Goal: Information Seeking & Learning: Understand process/instructions

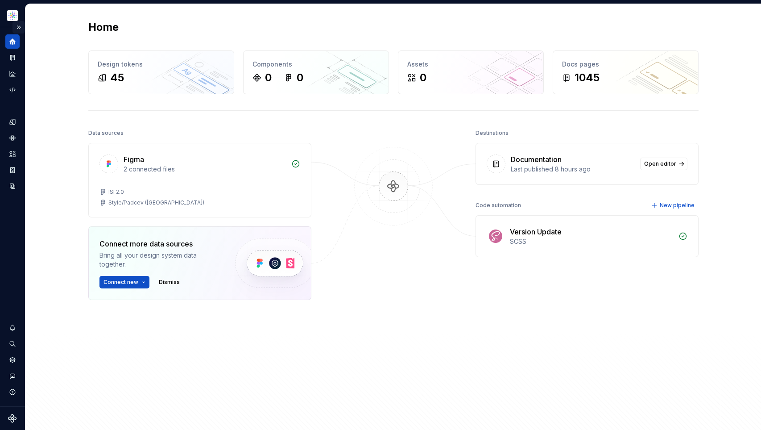
click at [19, 26] on button "Expand sidebar" at bounding box center [18, 27] width 12 height 12
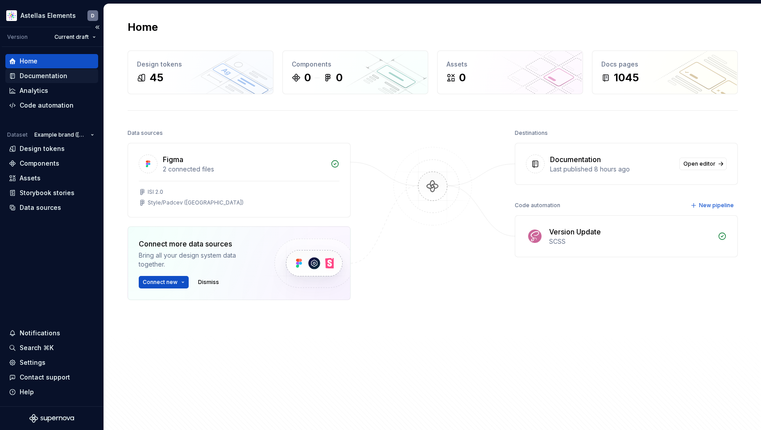
click at [61, 77] on div "Documentation" at bounding box center [44, 75] width 48 height 9
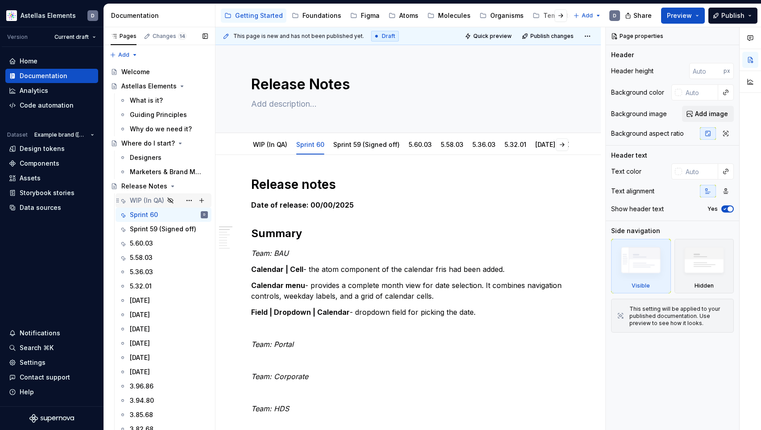
click at [141, 203] on div "WIP (In QA)" at bounding box center [147, 200] width 34 height 9
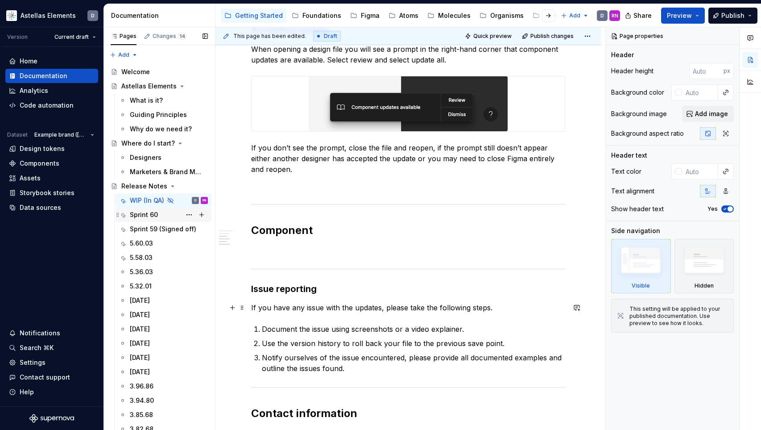
scroll to position [358, 0]
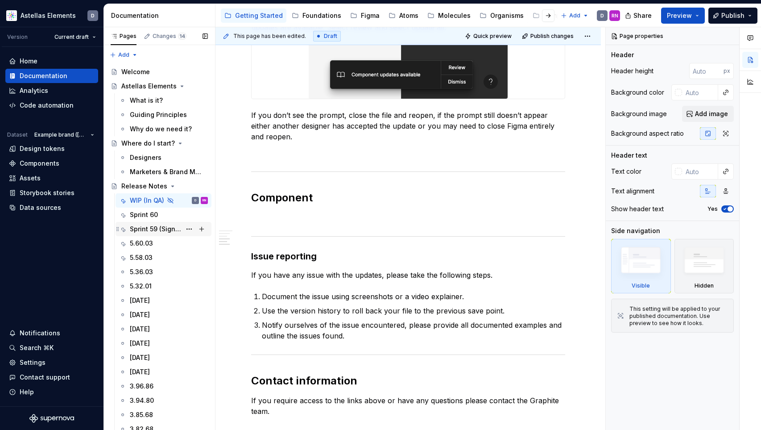
click at [154, 228] on div "Sprint 59 (Signed off)" at bounding box center [155, 228] width 51 height 9
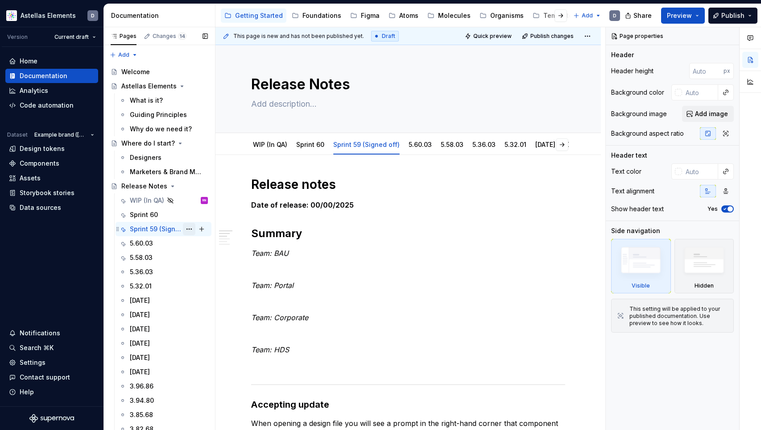
click at [189, 230] on button "Page tree" at bounding box center [189, 229] width 12 height 12
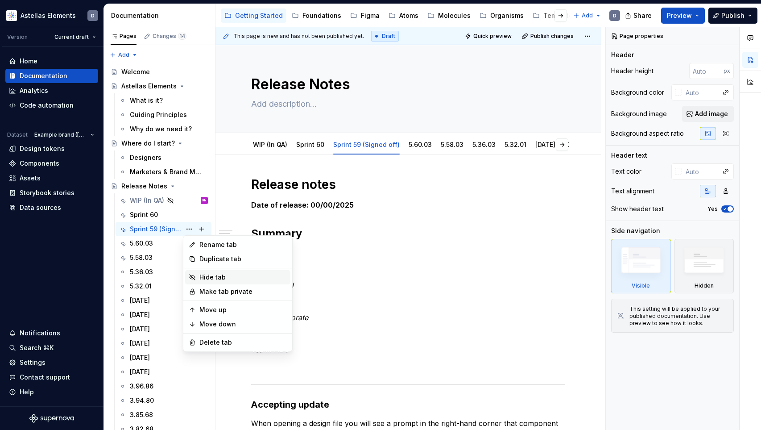
click at [231, 277] on div "Hide tab" at bounding box center [242, 277] width 87 height 9
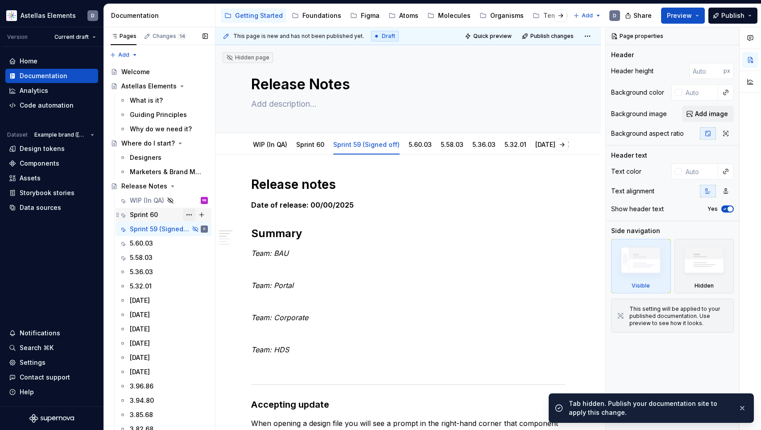
click at [187, 215] on button "Page tree" at bounding box center [189, 214] width 12 height 12
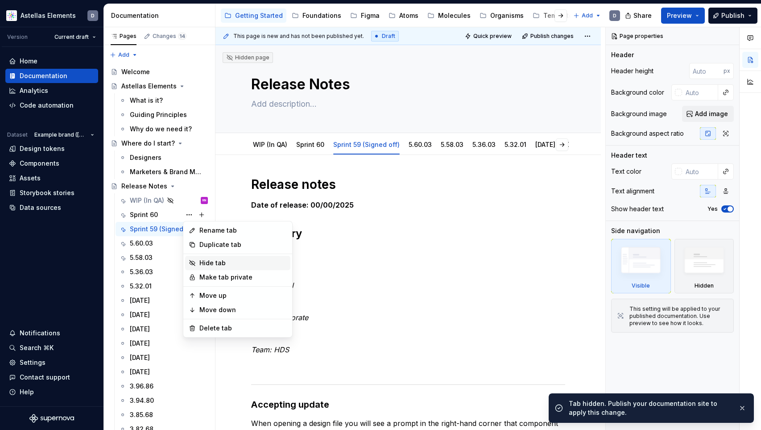
click at [216, 264] on div "Hide tab" at bounding box center [242, 262] width 87 height 9
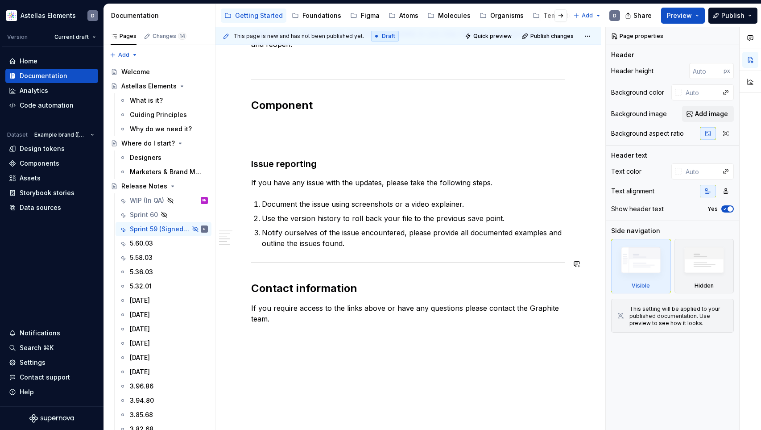
scroll to position [342, 0]
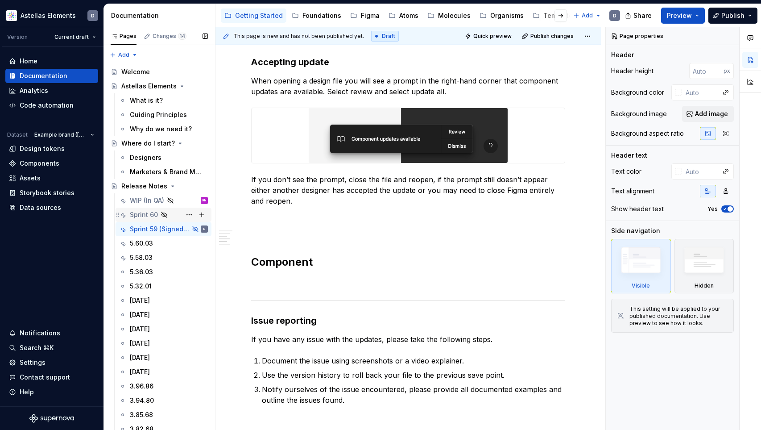
click at [133, 213] on div "Sprint 60" at bounding box center [144, 214] width 28 height 9
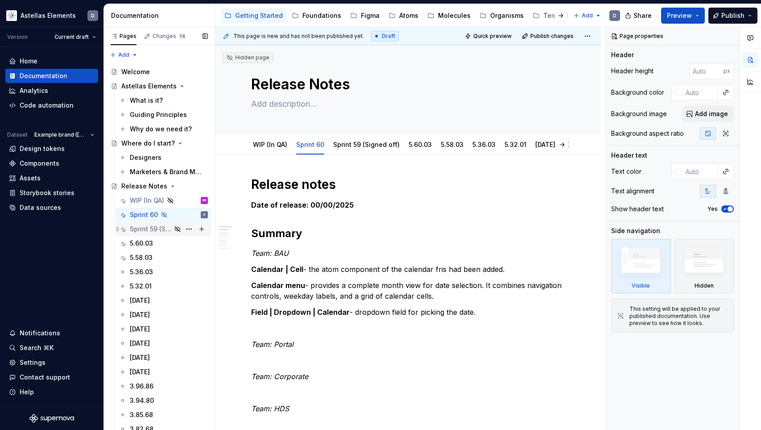
click at [144, 230] on div "Sprint 59 (Signed off)" at bounding box center [150, 228] width 41 height 9
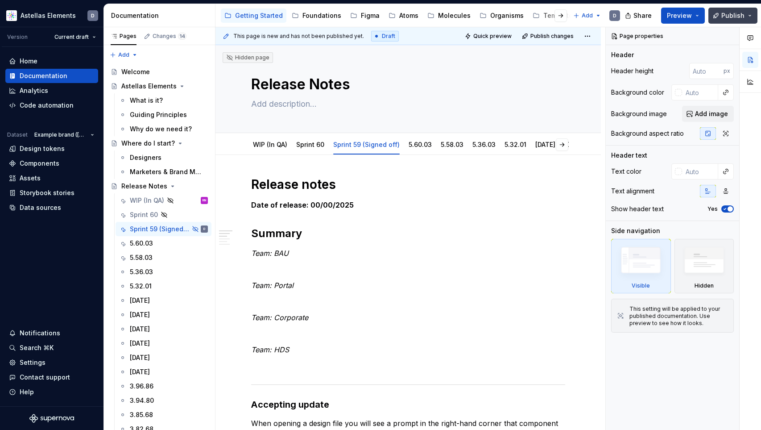
click at [750, 17] on button "Publish" at bounding box center [732, 16] width 49 height 16
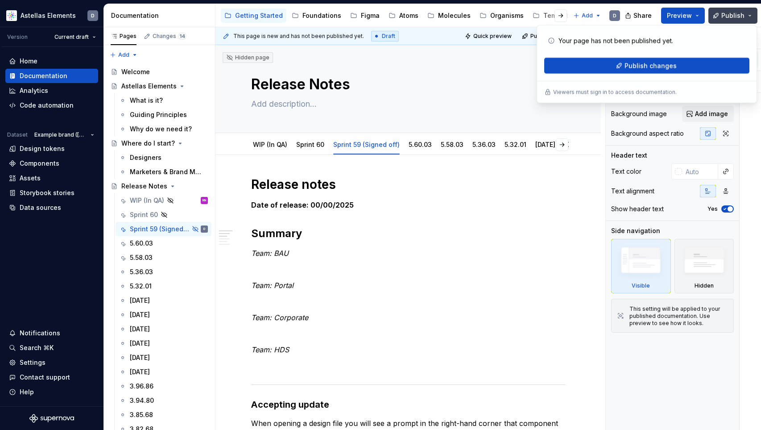
click at [750, 17] on button "Publish" at bounding box center [732, 16] width 49 height 16
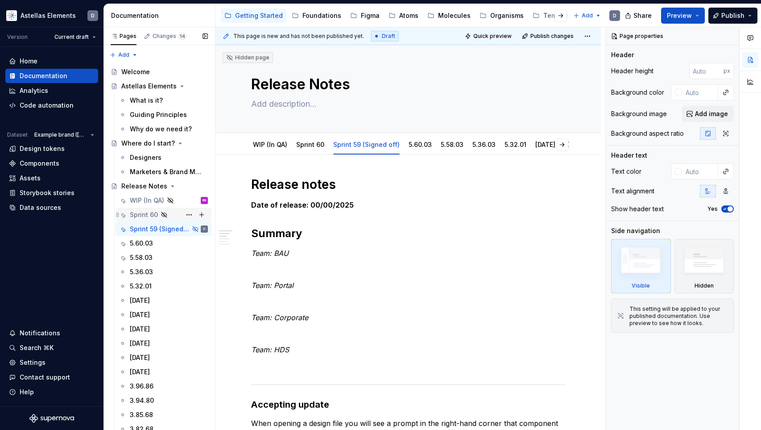
click at [173, 215] on div "Sprint 60" at bounding box center [169, 214] width 78 height 12
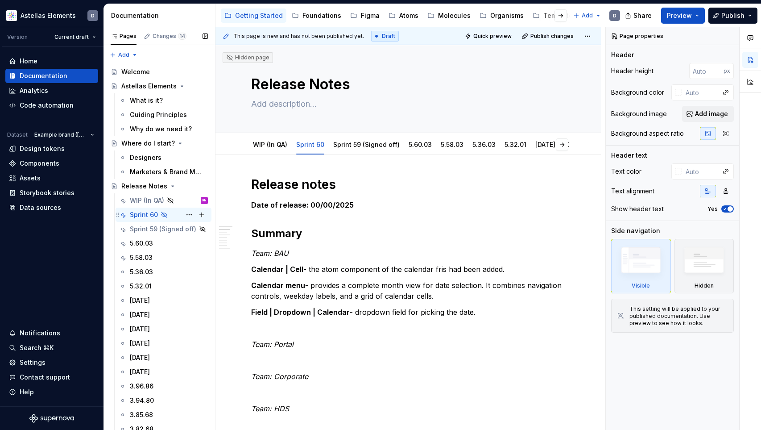
drag, startPoint x: 149, startPoint y: 215, endPoint x: 137, endPoint y: 214, distance: 11.7
click at [137, 214] on div "Sprint 60" at bounding box center [144, 214] width 28 height 9
click at [190, 213] on button "Page tree" at bounding box center [189, 214] width 12 height 12
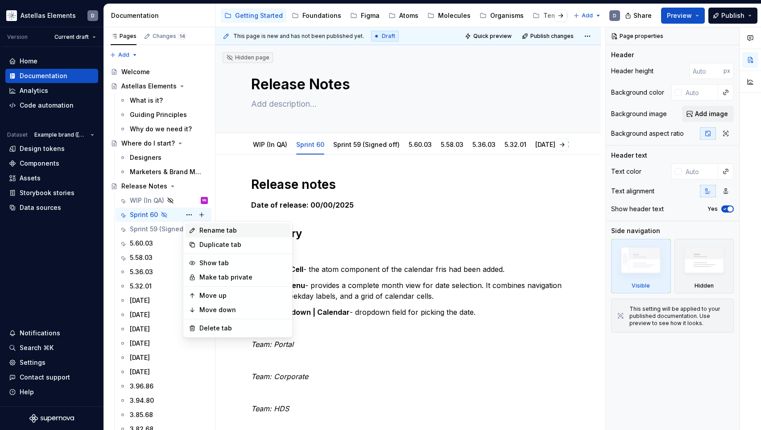
type textarea "*"
click at [228, 230] on div "Rename tab" at bounding box center [242, 230] width 87 height 9
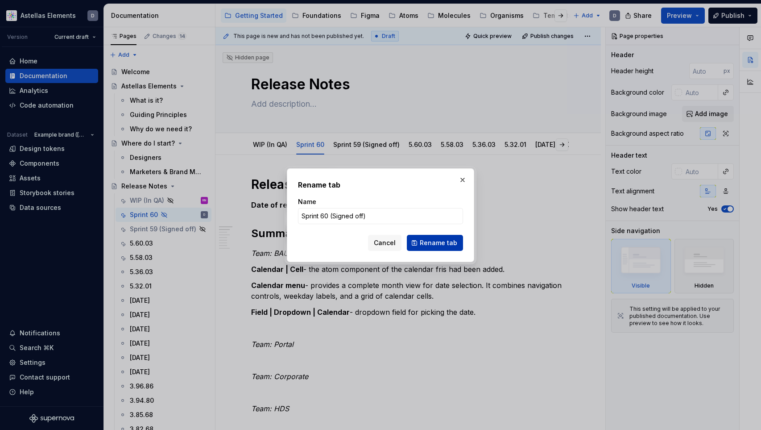
type input "Sprint 60 (Signed off)"
click at [446, 243] on span "Rename tab" at bounding box center [438, 242] width 37 height 9
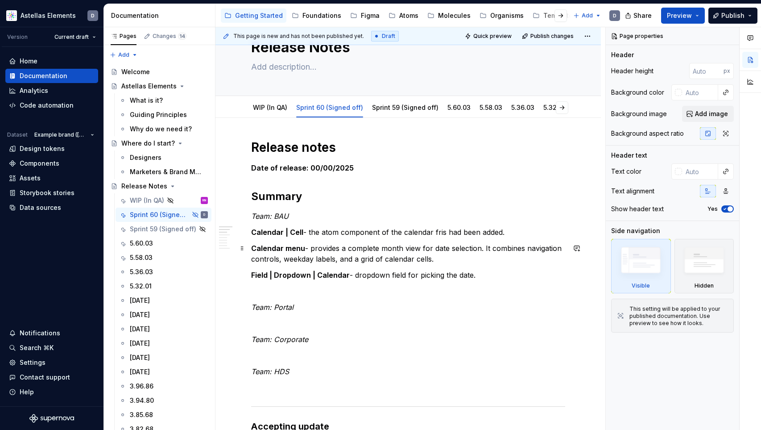
scroll to position [38, 0]
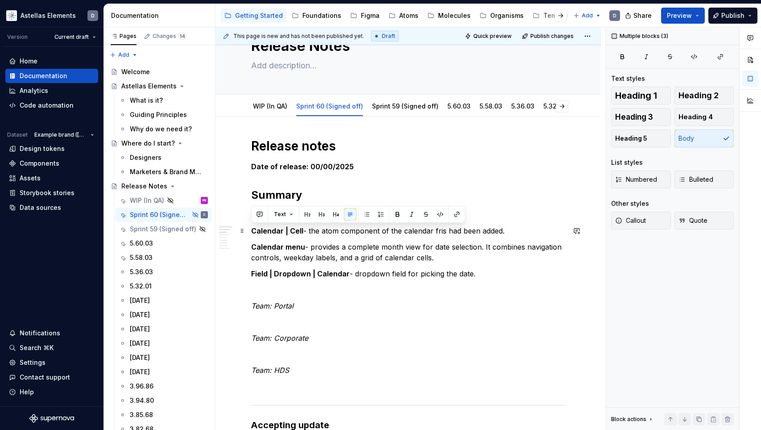
drag, startPoint x: 477, startPoint y: 275, endPoint x: 247, endPoint y: 231, distance: 234.3
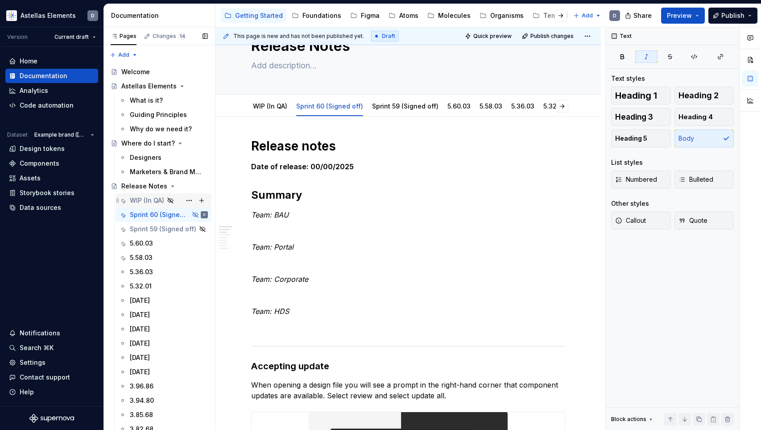
click at [143, 200] on div "WIP (In QA)" at bounding box center [147, 200] width 34 height 9
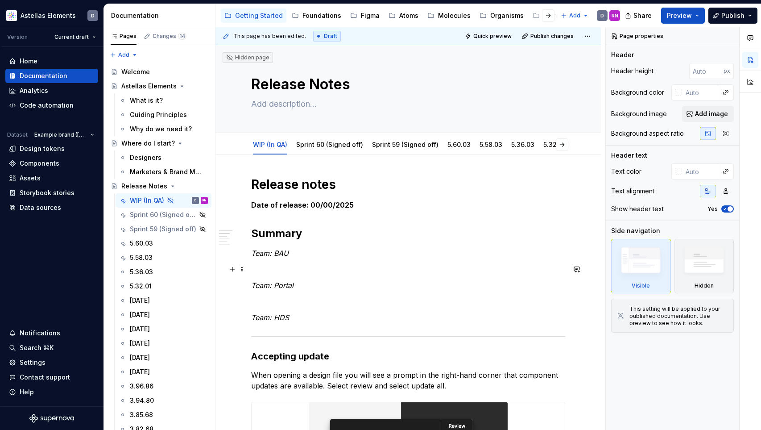
click at [313, 265] on p at bounding box center [408, 269] width 314 height 11
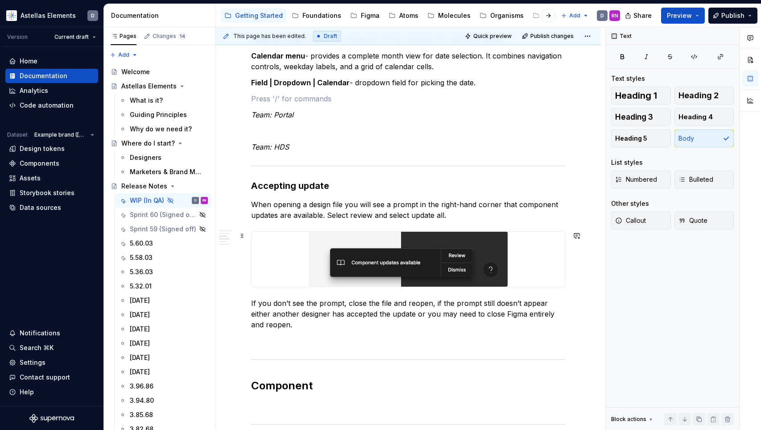
scroll to position [238, 0]
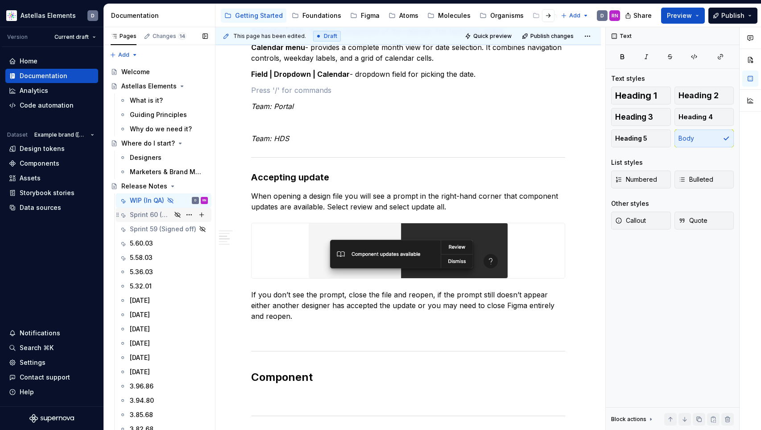
click at [152, 213] on div "Sprint 60 (Signed off)" at bounding box center [150, 214] width 41 height 9
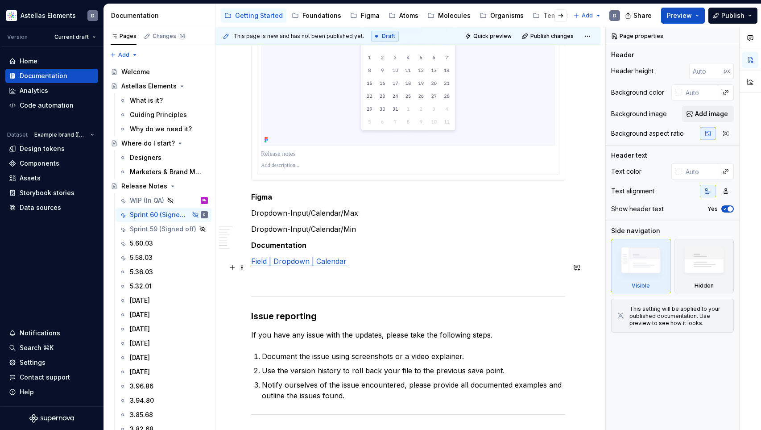
type textarea "*"
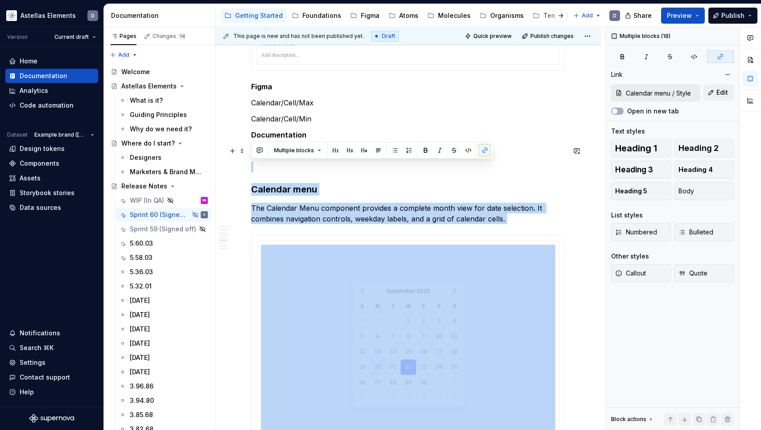
type input "Calendar | Cell / Style"
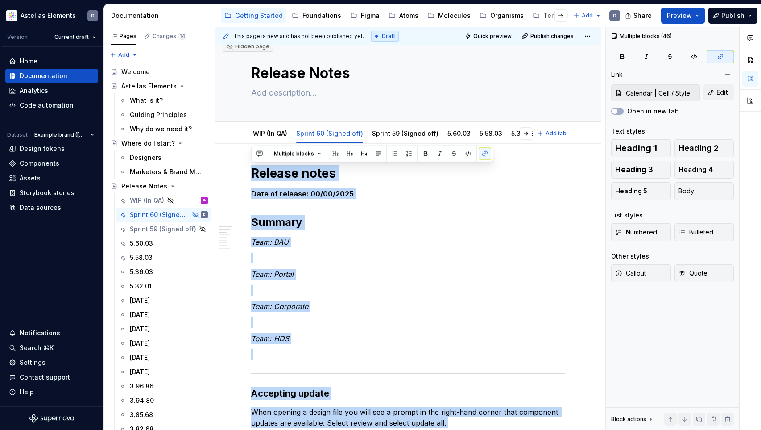
type textarea "*"
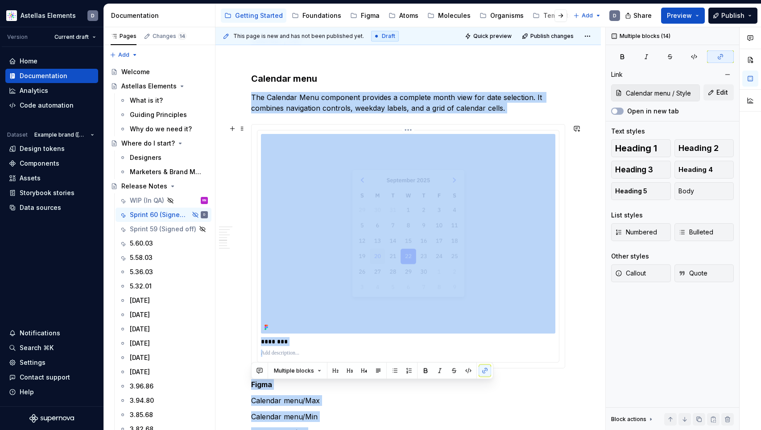
type input "Calendar | Cell / Style"
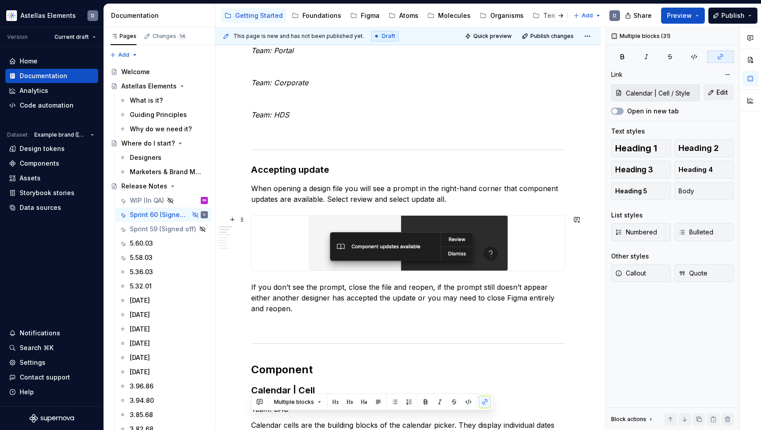
scroll to position [301, 0]
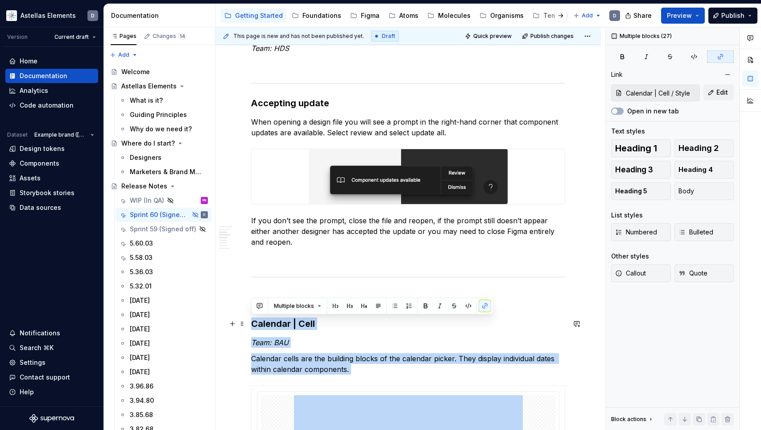
drag, startPoint x: 393, startPoint y: 269, endPoint x: 252, endPoint y: 326, distance: 151.5
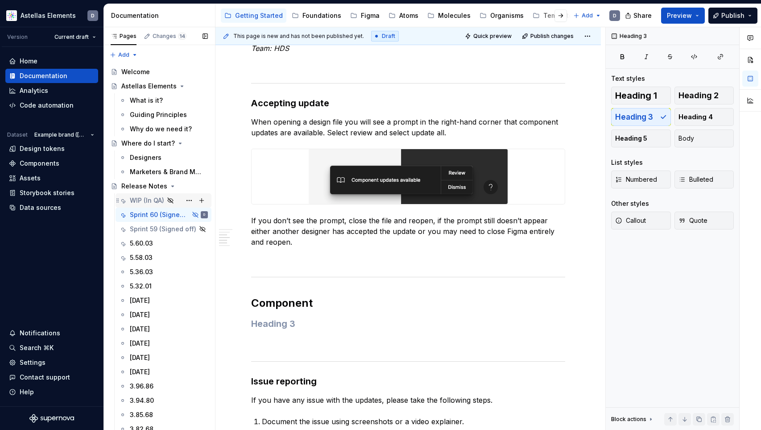
click at [148, 202] on div "WIP (In QA)" at bounding box center [147, 200] width 34 height 9
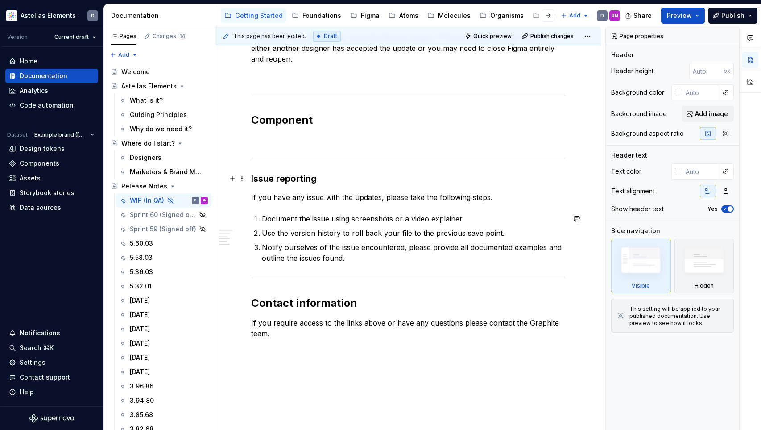
scroll to position [492, 0]
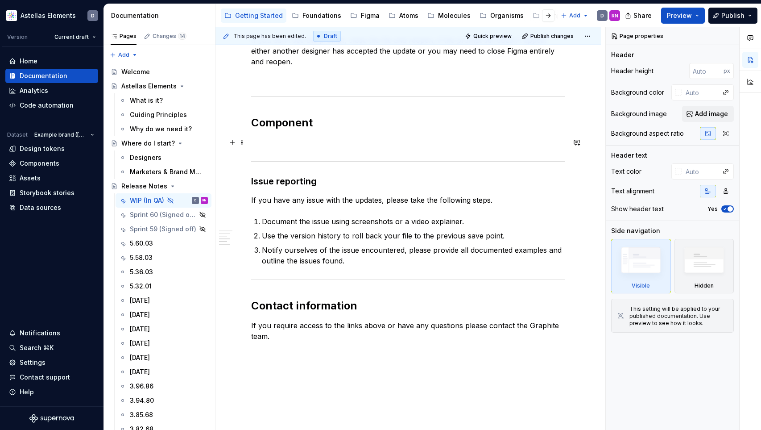
click at [281, 142] on p at bounding box center [408, 142] width 314 height 11
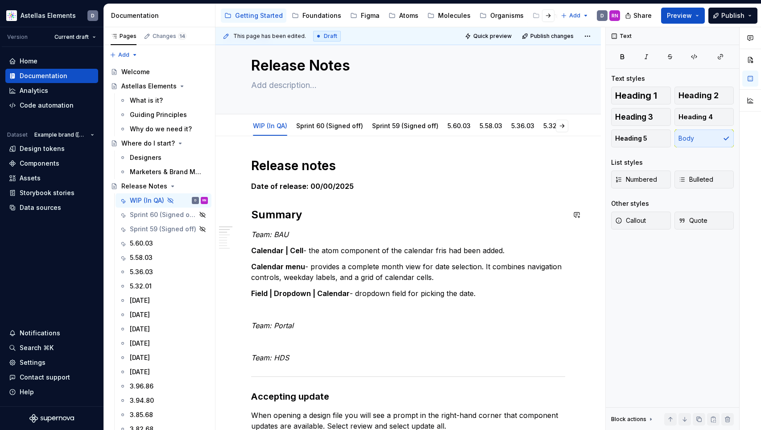
scroll to position [0, 0]
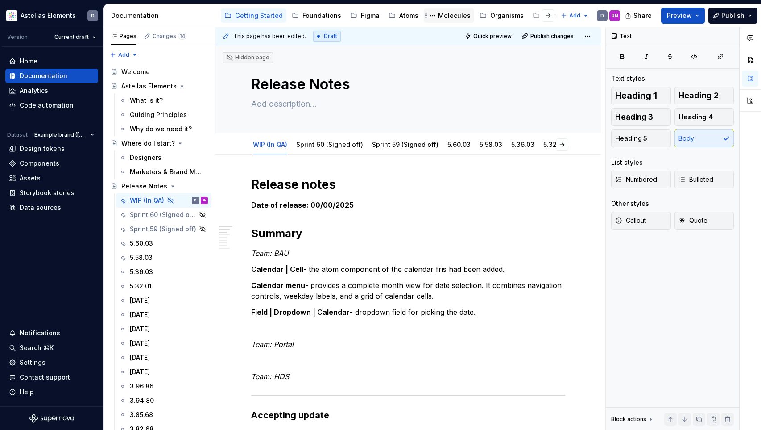
click at [438, 16] on div "Molecules" at bounding box center [454, 15] width 33 height 9
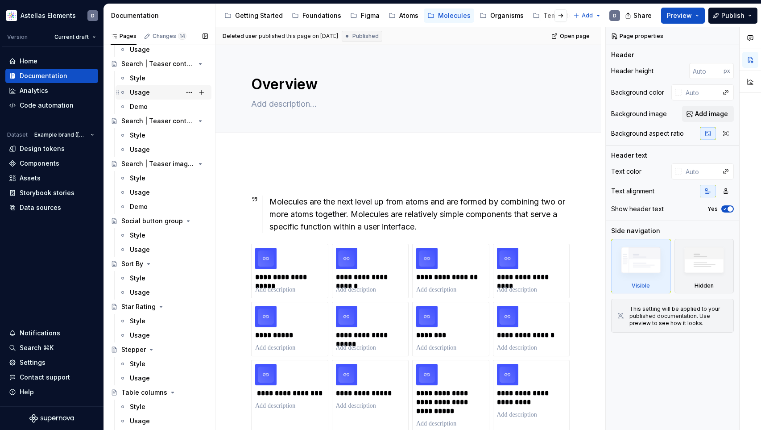
scroll to position [4112, 0]
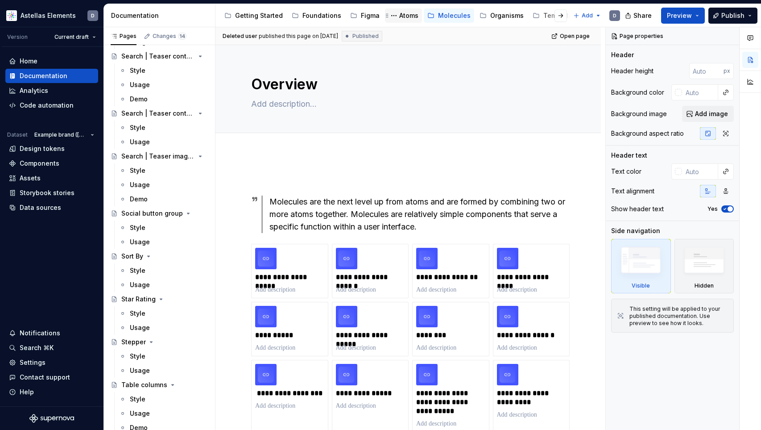
click at [401, 14] on div "Atoms" at bounding box center [408, 15] width 19 height 9
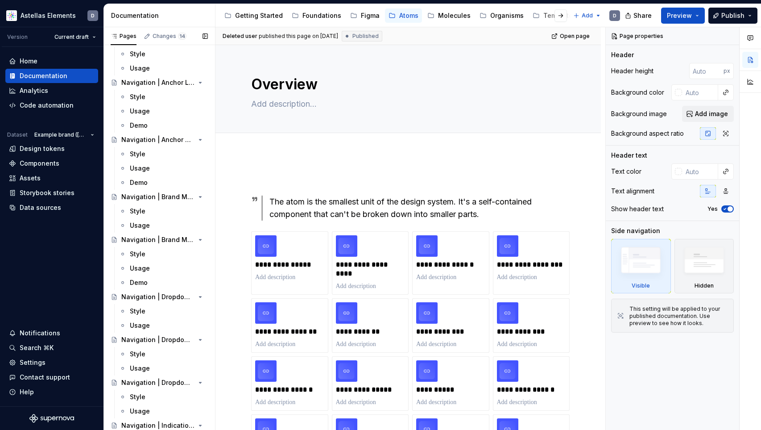
scroll to position [2328, 0]
click at [144, 198] on div "Navigation | Brand Menu | Primary Nav Item" at bounding box center [146, 198] width 51 height 9
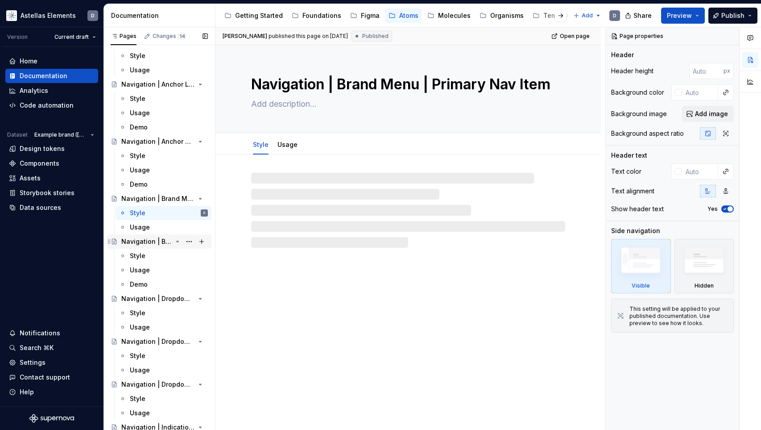
click at [145, 242] on div "Navigation | Brand Menu | Secondary Nav Item" at bounding box center [146, 241] width 51 height 9
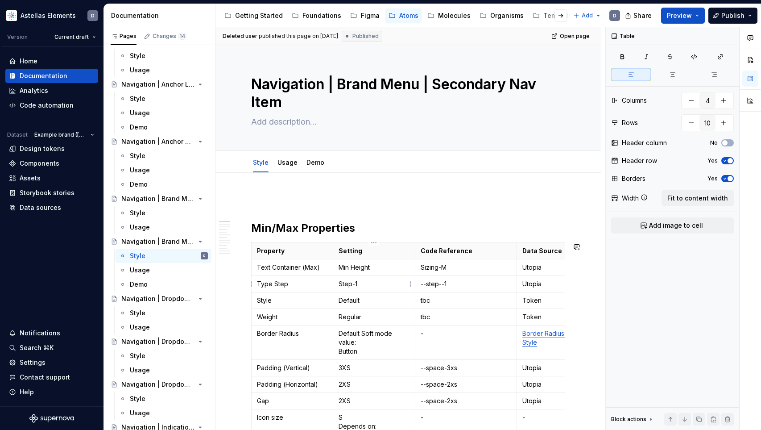
click at [388, 284] on p "Step-1" at bounding box center [374, 283] width 71 height 9
type textarea "*"
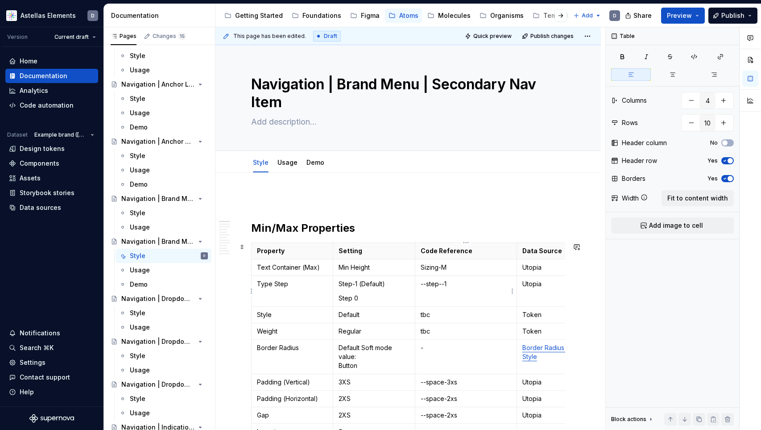
click at [442, 300] on td "--step--1" at bounding box center [466, 291] width 102 height 31
click at [382, 297] on p "Step 0" at bounding box center [374, 298] width 71 height 9
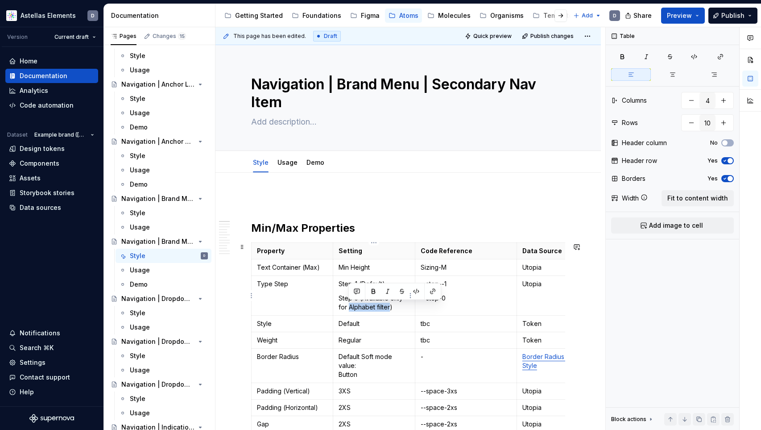
drag, startPoint x: 389, startPoint y: 306, endPoint x: 349, endPoint y: 307, distance: 40.6
click at [349, 307] on p "Step 0 (Available only for Alphabet filter)" at bounding box center [374, 303] width 71 height 18
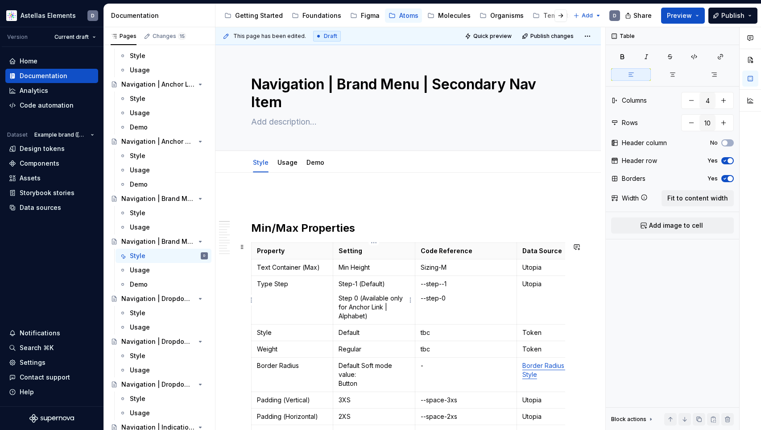
scroll to position [0, 0]
click at [347, 305] on p "Step 0 (Available only for Anchor Link | Alphabet)" at bounding box center [373, 307] width 71 height 27
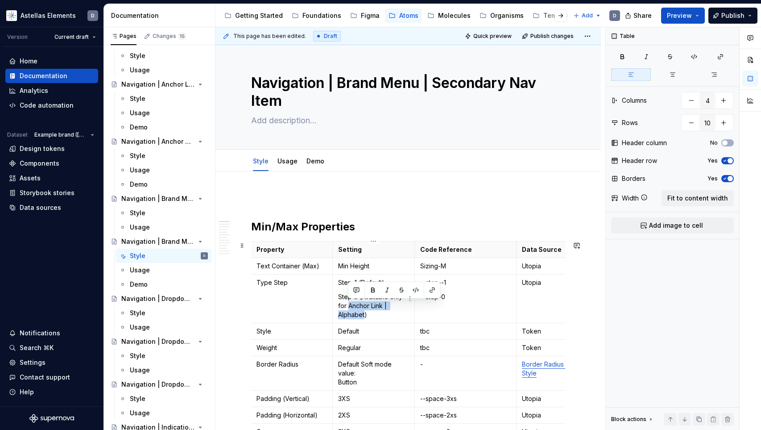
drag, startPoint x: 349, startPoint y: 306, endPoint x: 364, endPoint y: 315, distance: 17.8
click at [364, 315] on p "Step 0 (Available only for Anchor Link | Alphabet)" at bounding box center [373, 305] width 71 height 27
type textarea "*"
click at [431, 290] on button "button" at bounding box center [432, 290] width 12 height 12
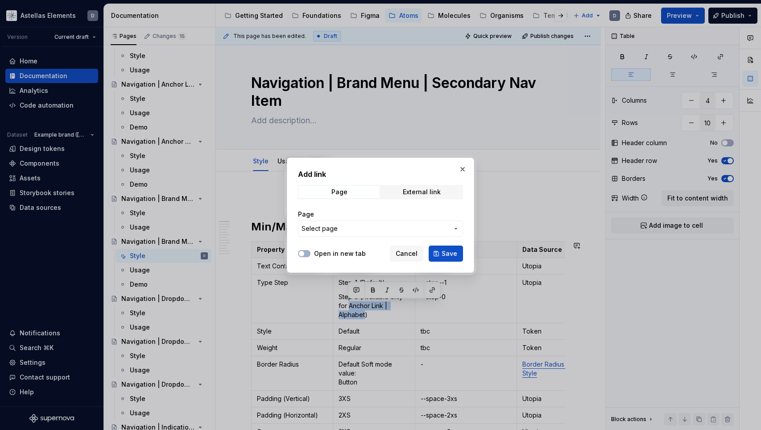
click at [397, 229] on span "Select page" at bounding box center [375, 228] width 147 height 9
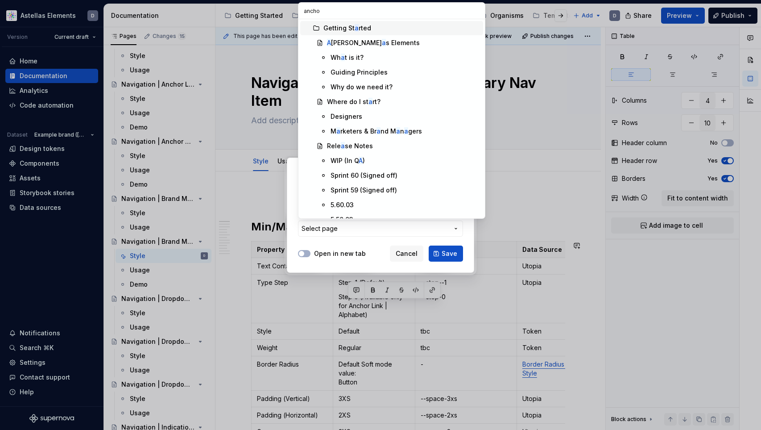
type input "anchor"
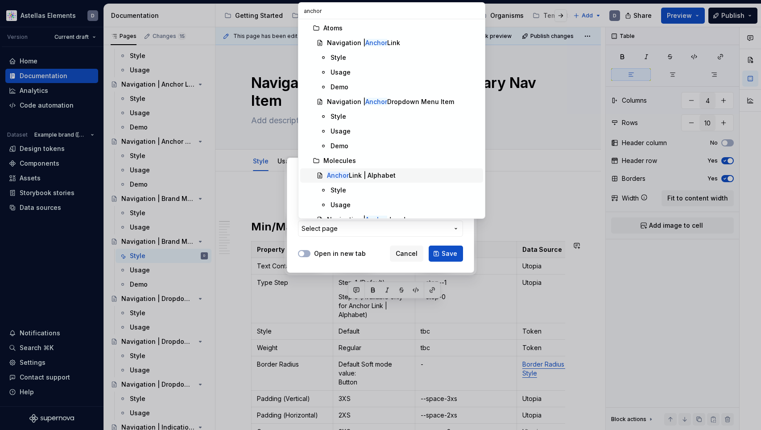
click at [430, 176] on div "Anchor Link | Alphabet" at bounding box center [403, 175] width 153 height 9
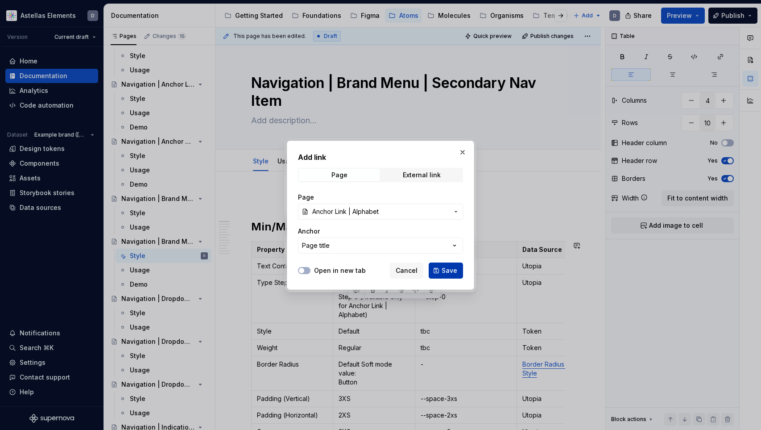
click at [451, 272] on span "Save" at bounding box center [450, 270] width 16 height 9
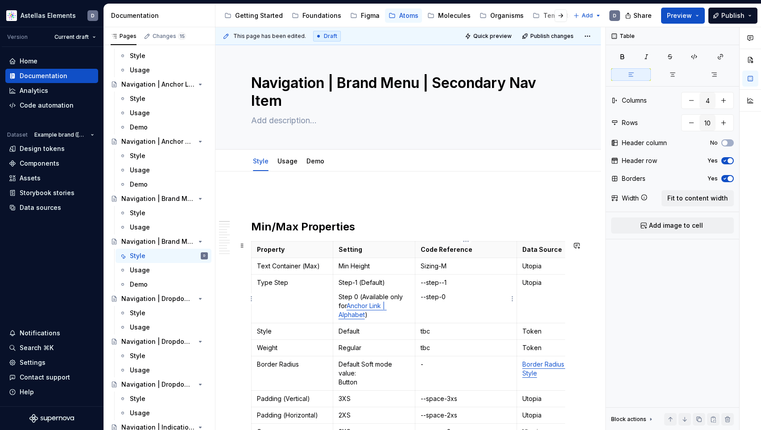
click at [472, 314] on td "--step--1 --step-0" at bounding box center [466, 298] width 102 height 49
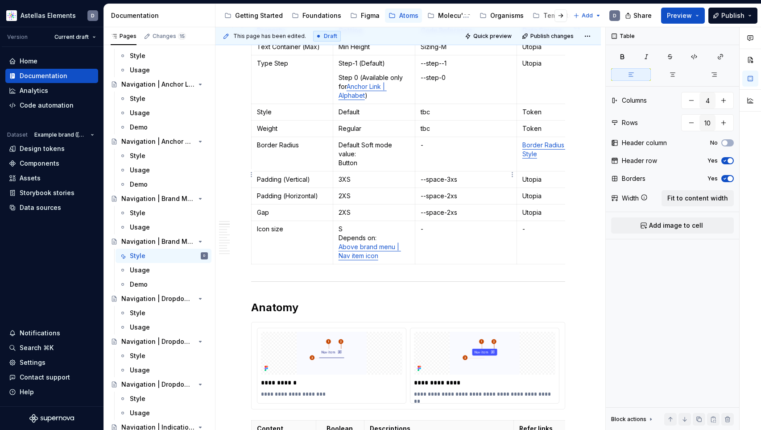
scroll to position [214, 0]
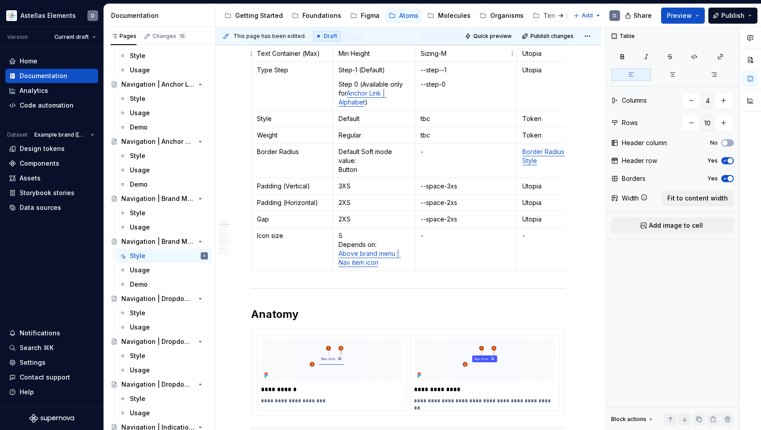
type textarea "*"
click at [384, 263] on p "S Depends on: Above brand menu | Nav item icon" at bounding box center [374, 249] width 71 height 36
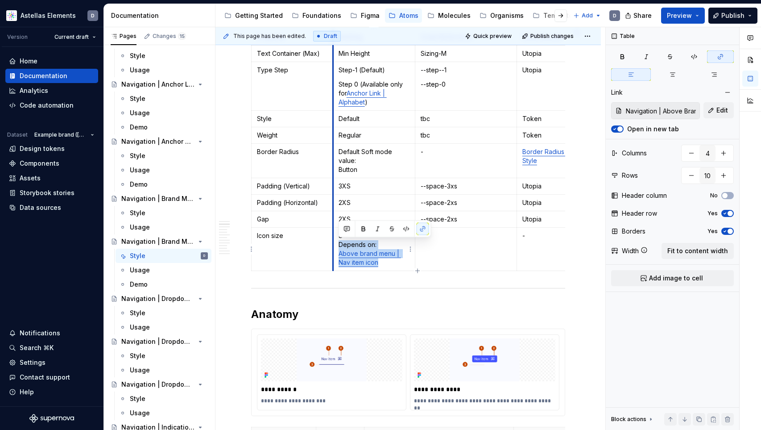
drag, startPoint x: 388, startPoint y: 263, endPoint x: 334, endPoint y: 242, distance: 57.3
click at [334, 242] on td "S Depends on: Above brand menu | Nav item icon" at bounding box center [374, 248] width 82 height 43
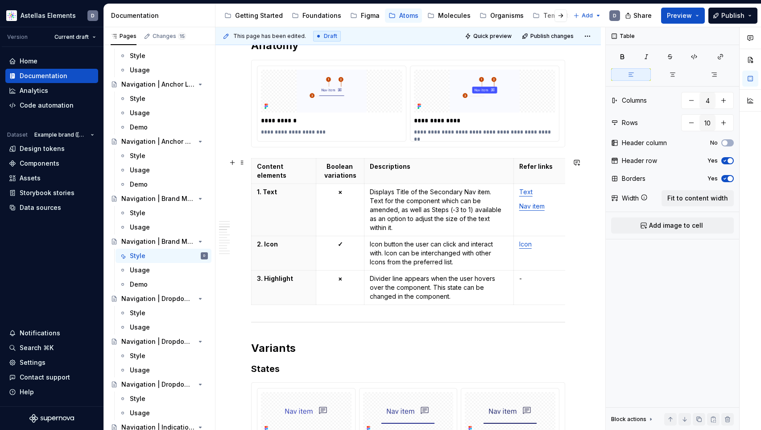
scroll to position [489, 0]
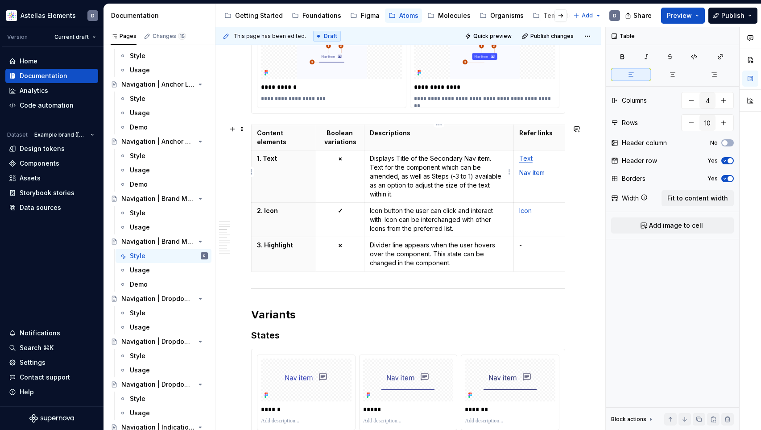
type input "4"
click at [492, 158] on p "Displays Title of the Secondary Nav item. Text for the component which can be a…" at bounding box center [439, 176] width 138 height 45
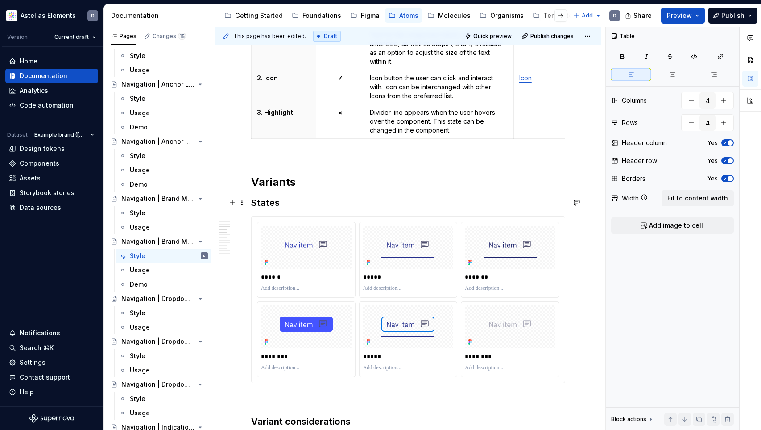
scroll to position [684, 0]
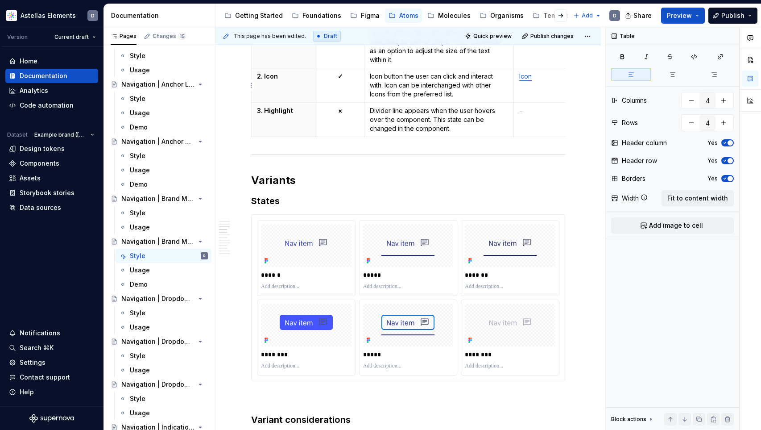
type textarea "*"
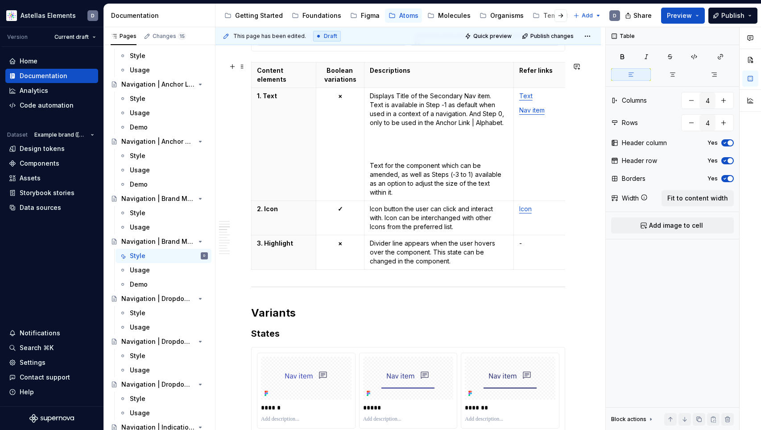
scroll to position [519, 0]
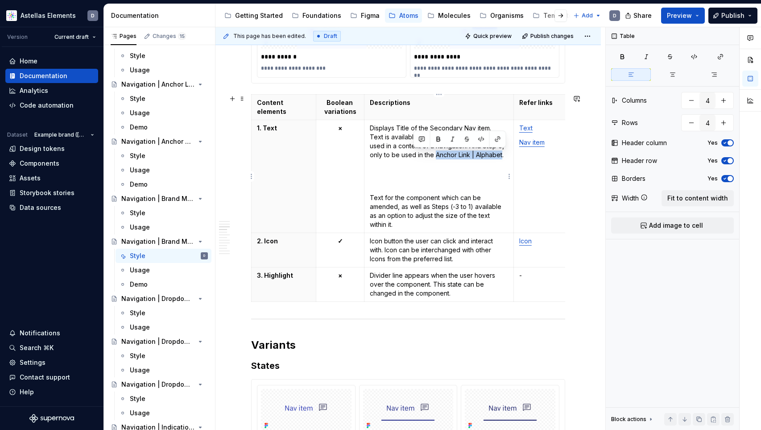
drag, startPoint x: 480, startPoint y: 155, endPoint x: 414, endPoint y: 156, distance: 66.0
click at [414, 156] on p "Displays Title of the Secondary Nav item. Text is available in Step -1 as defau…" at bounding box center [439, 142] width 138 height 36
click at [497, 142] on button "button" at bounding box center [498, 139] width 12 height 12
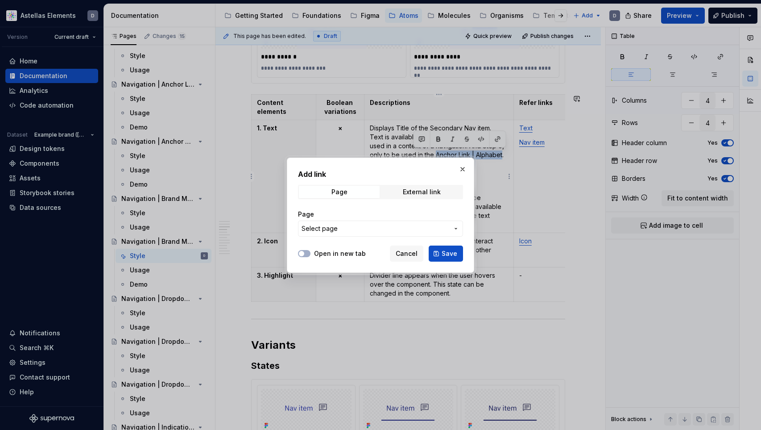
click at [419, 227] on span "Select page" at bounding box center [375, 228] width 147 height 9
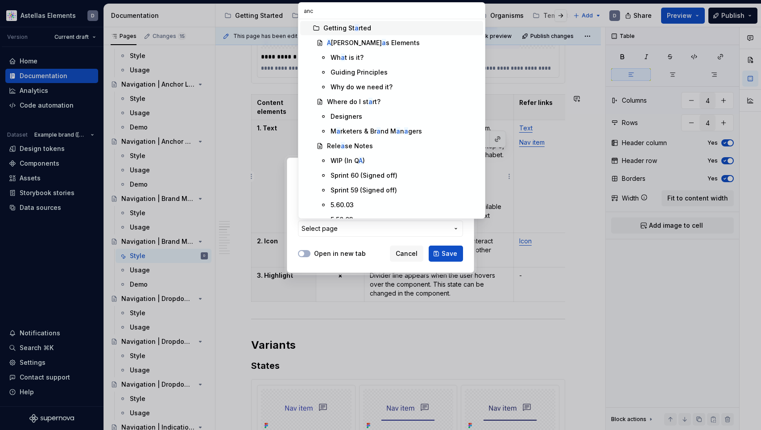
type input "anch"
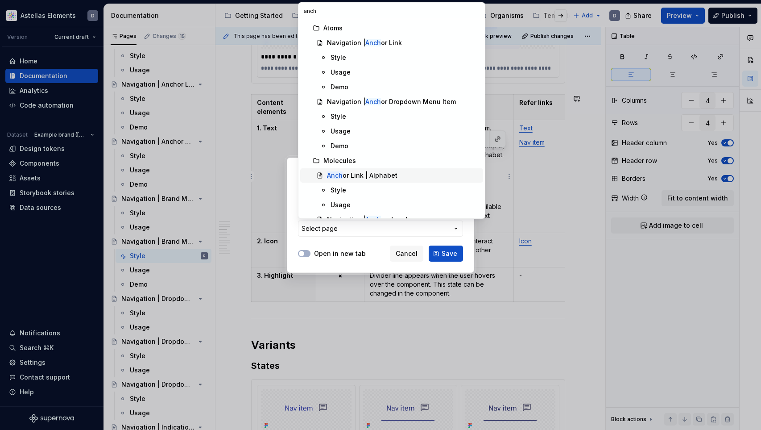
click at [408, 175] on div "Anch or Link | Alphabet" at bounding box center [403, 175] width 153 height 9
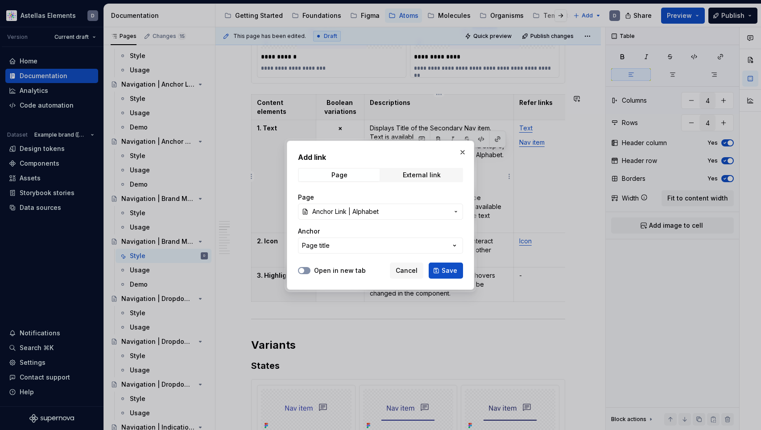
click at [306, 269] on button "Open in new tab" at bounding box center [304, 270] width 12 height 7
click at [447, 272] on span "Save" at bounding box center [450, 270] width 16 height 9
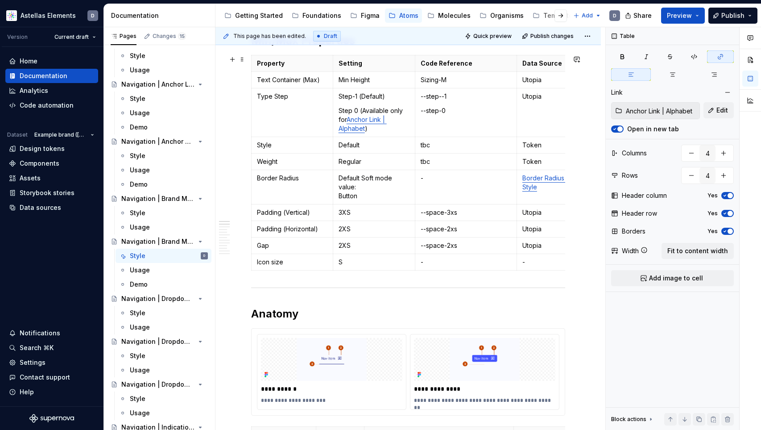
scroll to position [157, 0]
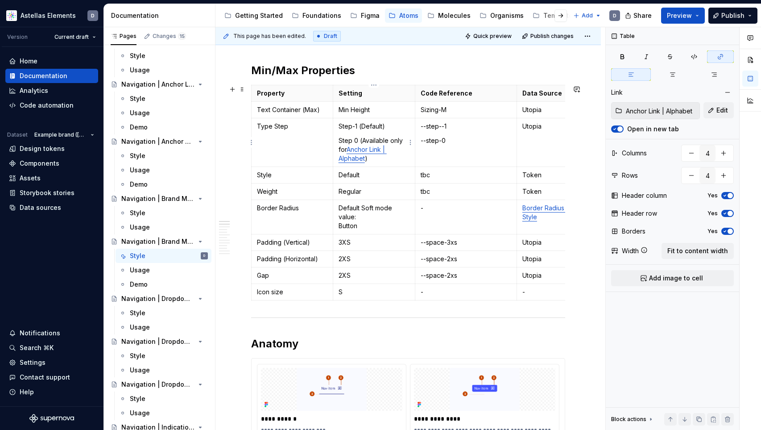
type input "10"
click at [359, 154] on p "Step 0 (Available only for Anchor Link | Alphabet )" at bounding box center [374, 149] width 71 height 27
click at [405, 141] on button "button" at bounding box center [411, 141] width 12 height 12
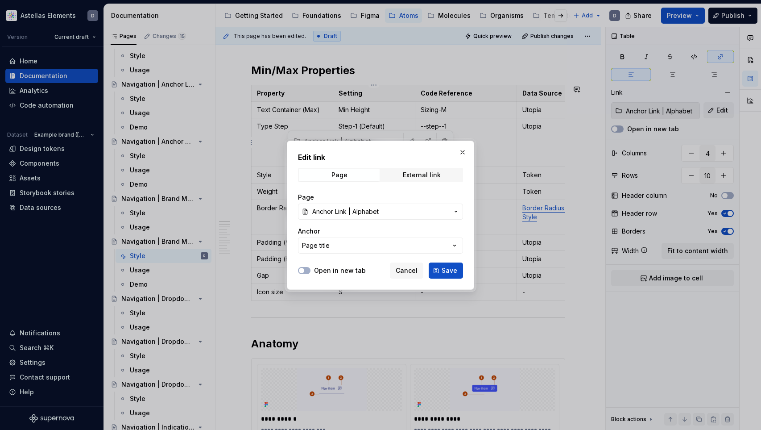
click at [329, 268] on label "Open in new tab" at bounding box center [340, 270] width 52 height 9
click at [310, 268] on button "Open in new tab" at bounding box center [304, 270] width 12 height 7
click at [444, 269] on span "Save" at bounding box center [450, 270] width 16 height 9
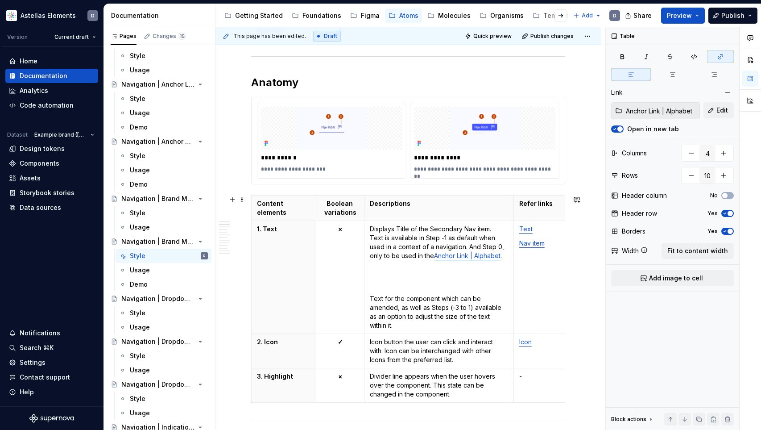
scroll to position [0, 3]
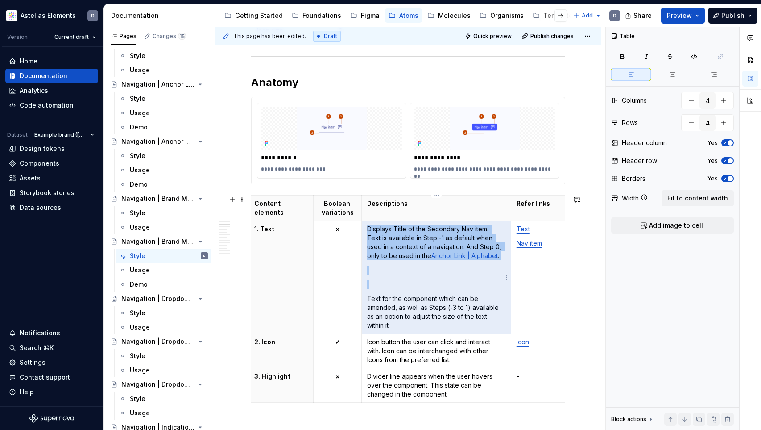
drag, startPoint x: 403, startPoint y: 328, endPoint x: 371, endPoint y: 294, distance: 47.7
click at [371, 292] on td "Displays Title of the Secondary Nav item. Text is available in Step -1 as defau…" at bounding box center [436, 277] width 149 height 113
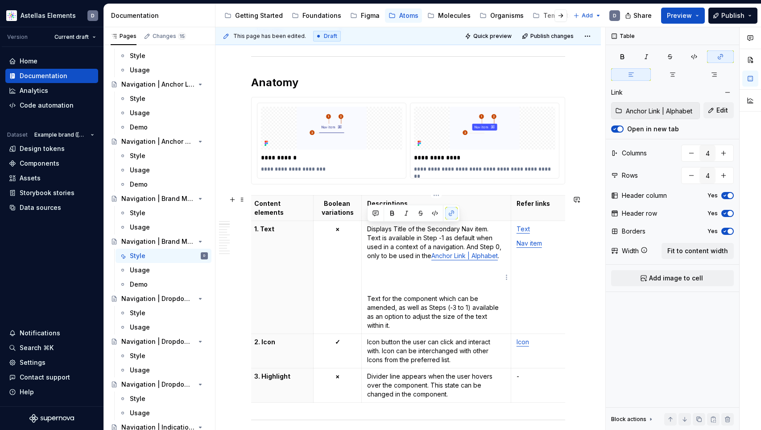
click at [371, 294] on p "Text for the component which can be amended, as well as Steps (-3 to 1) availab…" at bounding box center [436, 312] width 138 height 36
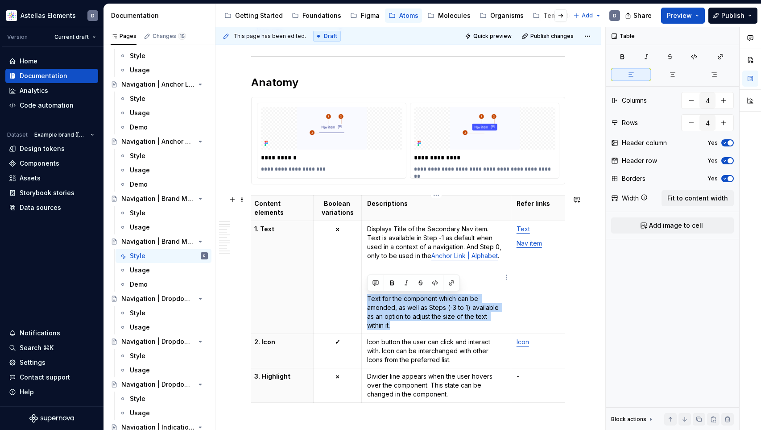
drag, startPoint x: 401, startPoint y: 322, endPoint x: 368, endPoint y: 294, distance: 43.0
click at [368, 294] on p "Text for the component which can be amended, as well as Steps (-3 to 1) availab…" at bounding box center [436, 312] width 138 height 36
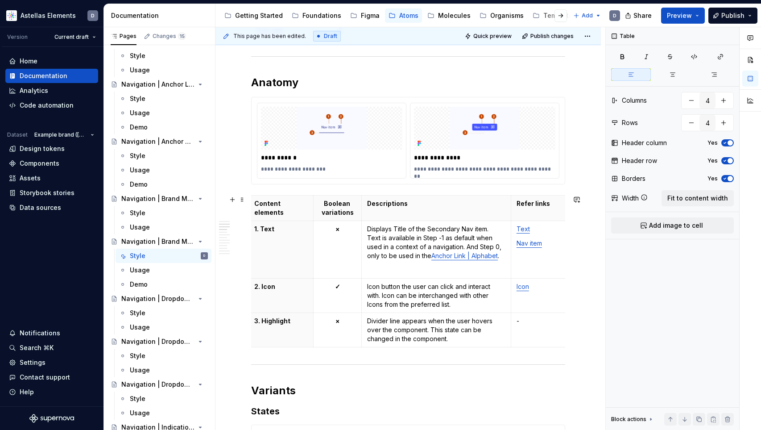
scroll to position [0, 0]
drag, startPoint x: 462, startPoint y: 238, endPoint x: 432, endPoint y: 237, distance: 30.3
click at [432, 237] on p "Displays Title of the Secondary Nav item. Text is available in Step -1 as defau…" at bounding box center [438, 242] width 138 height 36
click at [474, 257] on p "Displays Title of the Secondary Nav item. Text is available in Step -1 when use…" at bounding box center [438, 242] width 138 height 36
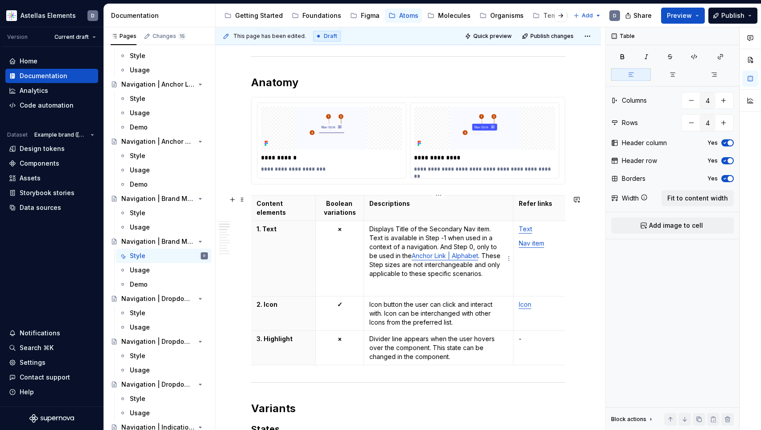
click at [458, 273] on p "Displays Title of the Secondary Nav item. Text is available in Step -1 when use…" at bounding box center [438, 251] width 138 height 54
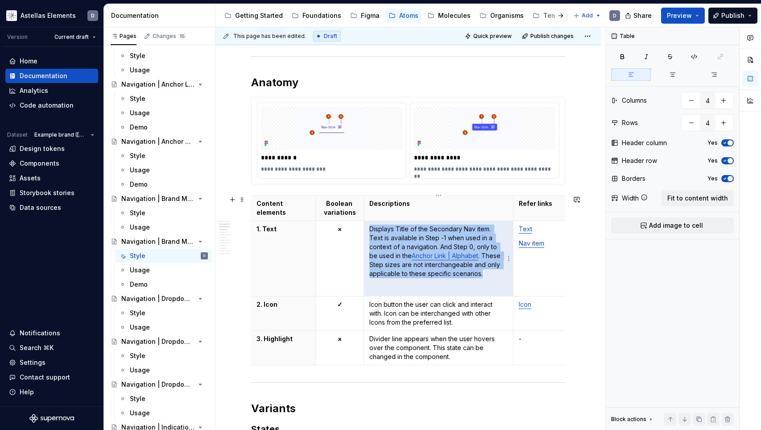
drag, startPoint x: 406, startPoint y: 264, endPoint x: 371, endPoint y: 228, distance: 50.2
click at [371, 228] on p "Displays Title of the Secondary Nav item. Text is available in Step -1 when use…" at bounding box center [438, 251] width 138 height 54
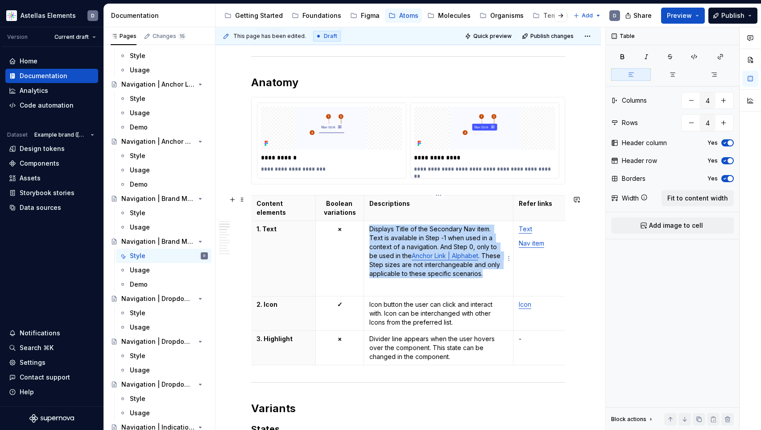
click at [453, 272] on p "Displays Title of the Secondary Nav item. Text is available in Step -1 when use…" at bounding box center [438, 251] width 138 height 54
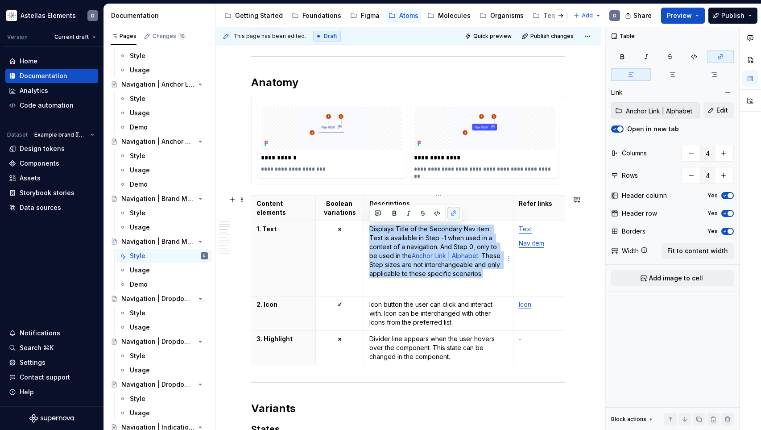
copy p "Displays Title of the Secondary Nav item. Text is available in Step -1 when use…"
type textarea "*"
click at [458, 275] on p "Displays Title of the Secondary Nav item. Text is available in Step -1 when use…" at bounding box center [438, 251] width 138 height 54
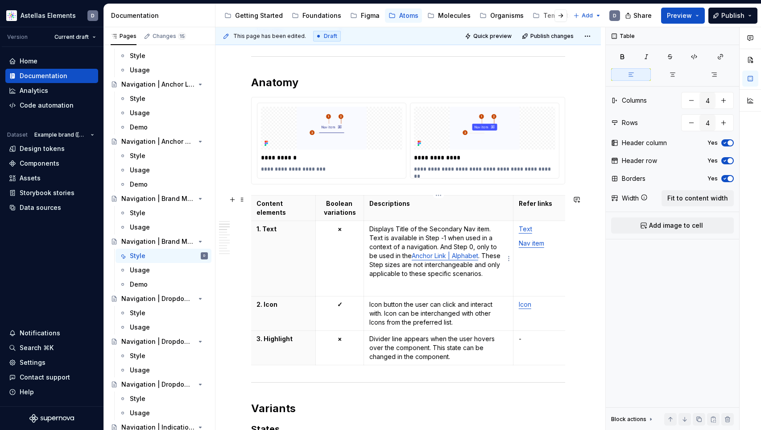
click at [460, 272] on p "Displays Title of the Secondary Nav item. Text is available in Step -1 when use…" at bounding box center [438, 251] width 138 height 54
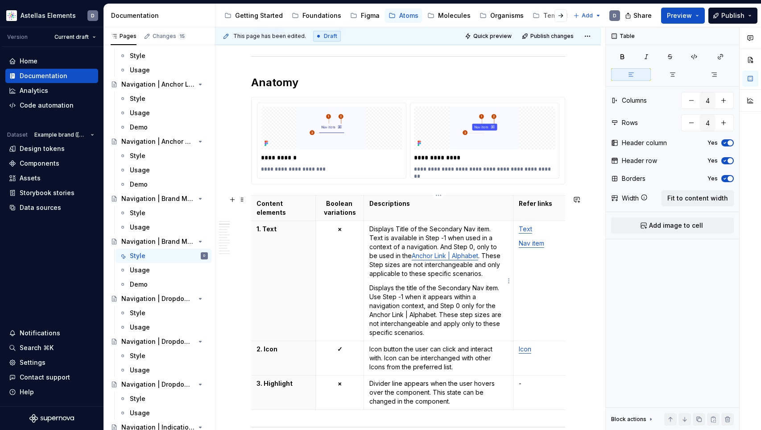
click at [442, 255] on link "Anchor Link | Alphabet" at bounding box center [445, 256] width 66 height 8
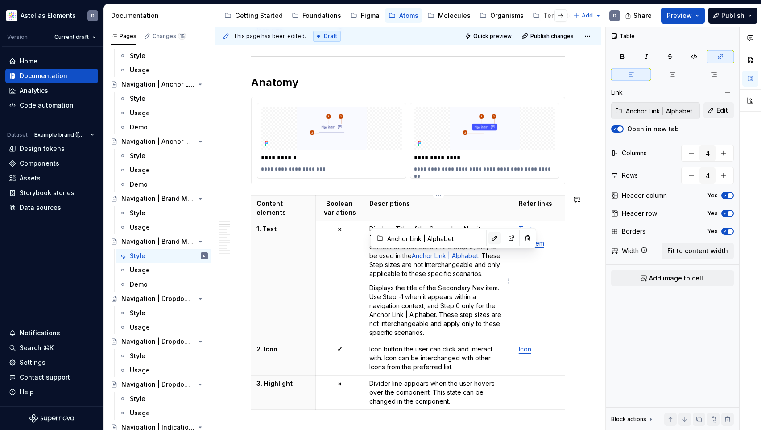
click at [488, 238] on button "button" at bounding box center [494, 238] width 12 height 12
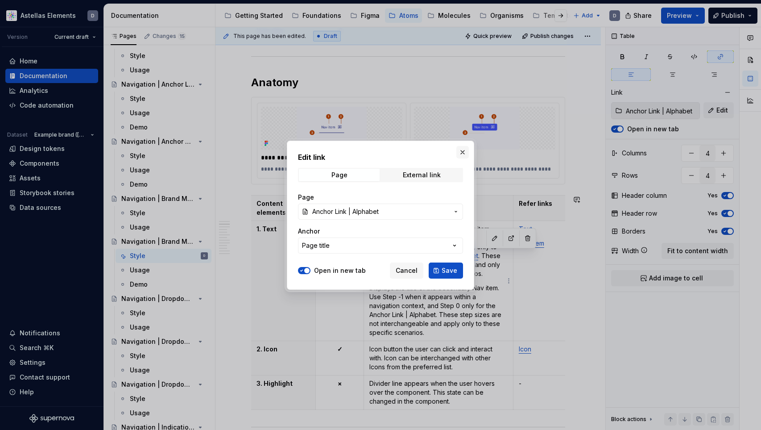
click at [462, 152] on button "button" at bounding box center [462, 152] width 12 height 12
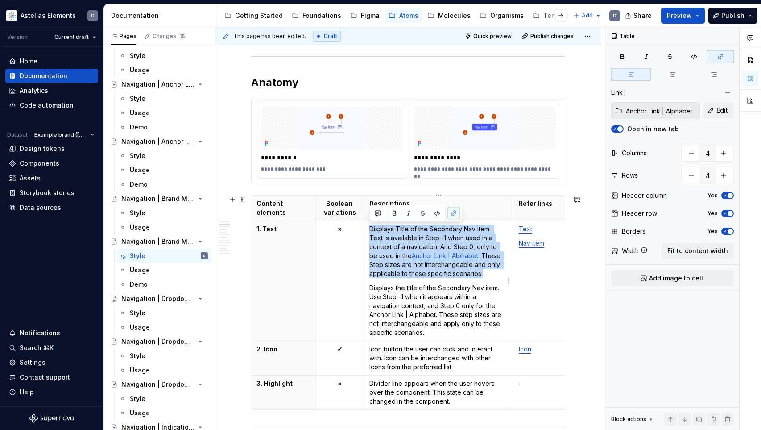
drag, startPoint x: 466, startPoint y: 273, endPoint x: 369, endPoint y: 228, distance: 107.0
click at [369, 228] on td "Displays Title of the Secondary Nav item. Text is available in Step -1 when use…" at bounding box center [438, 281] width 149 height 120
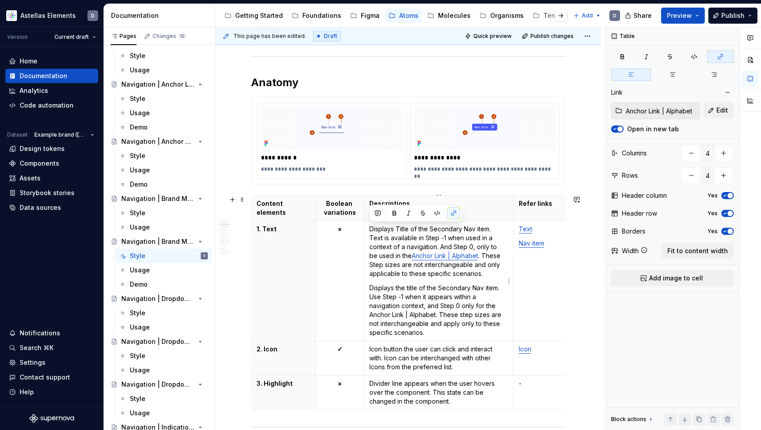
click at [413, 293] on p "Displays the title of the Secondary Nav item. Use Step -1 when it appears withi…" at bounding box center [438, 310] width 138 height 54
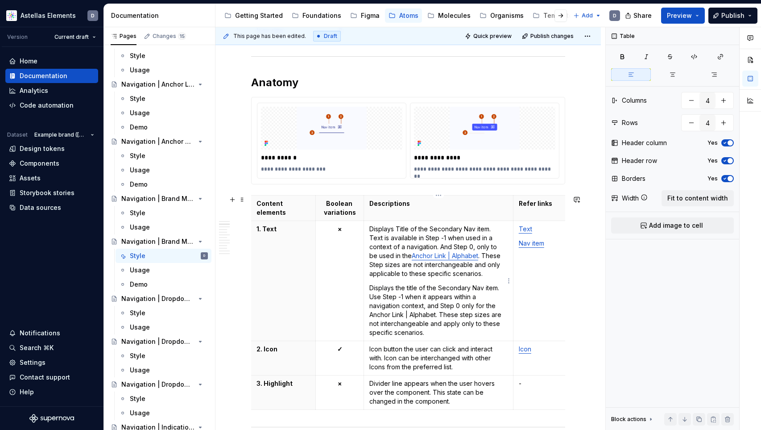
click at [410, 287] on p "Displays the title of the Secondary Nav item. Use Step -1 when it appears withi…" at bounding box center [438, 310] width 138 height 54
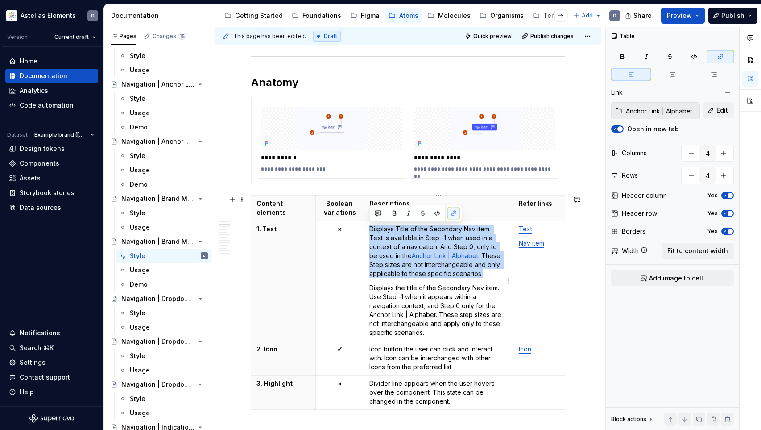
drag, startPoint x: 454, startPoint y: 270, endPoint x: 368, endPoint y: 227, distance: 96.1
click at [368, 227] on td "Displays Title of the Secondary Nav item. Text is available in Step -1 when use…" at bounding box center [438, 281] width 149 height 120
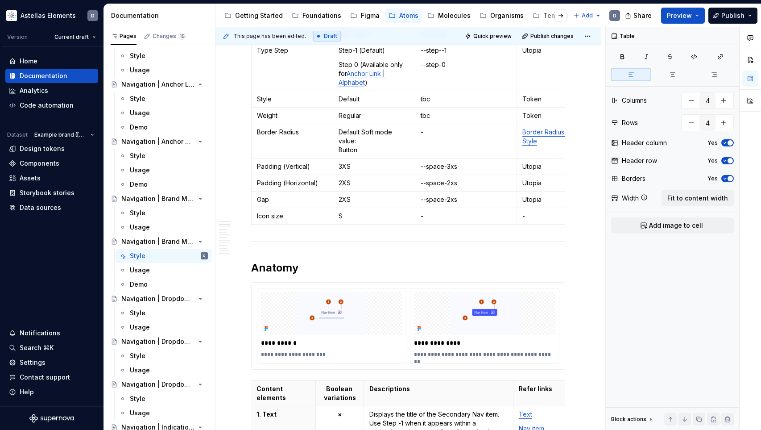
scroll to position [231, 0]
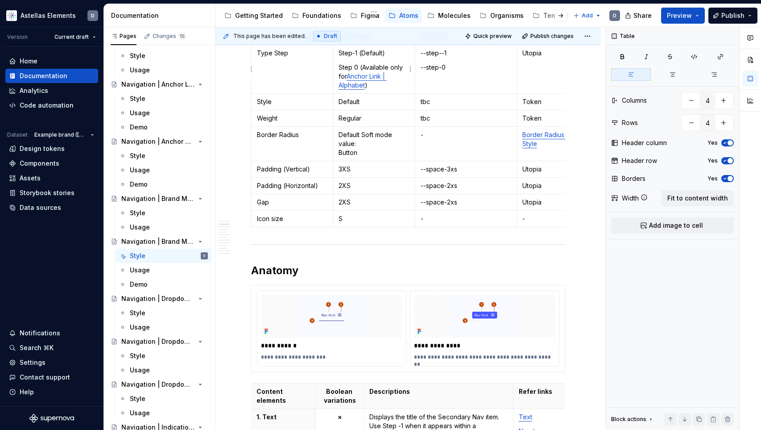
type input "10"
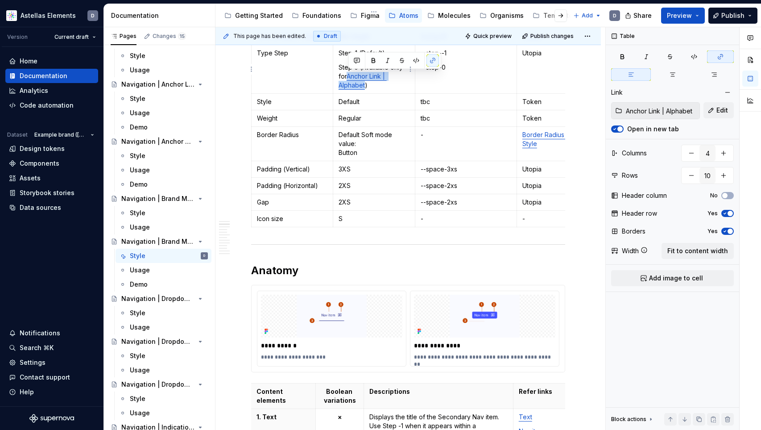
drag, startPoint x: 364, startPoint y: 86, endPoint x: 350, endPoint y: 77, distance: 17.0
click at [350, 77] on link "Anchor Link | Alphabet" at bounding box center [363, 80] width 48 height 17
copy link "Anchor Link | Alphabet"
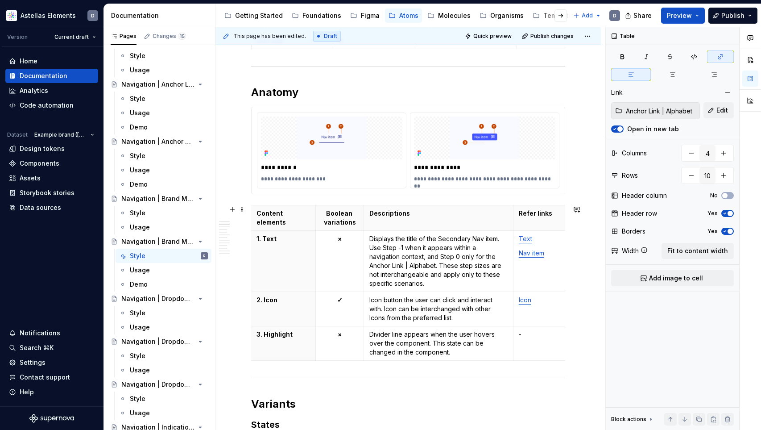
scroll to position [411, 0]
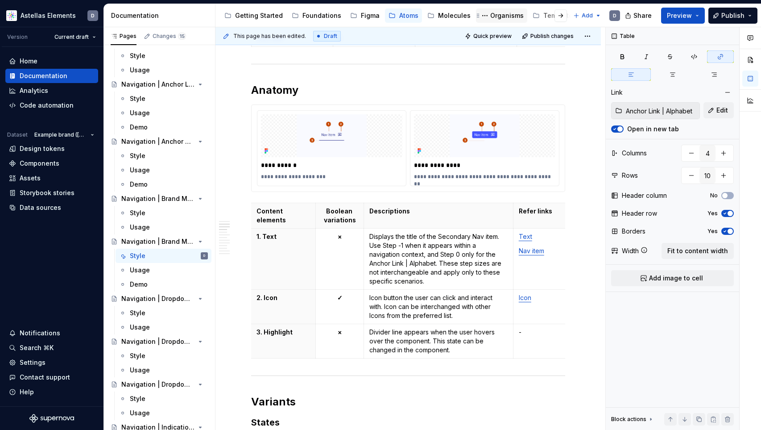
type textarea "*"
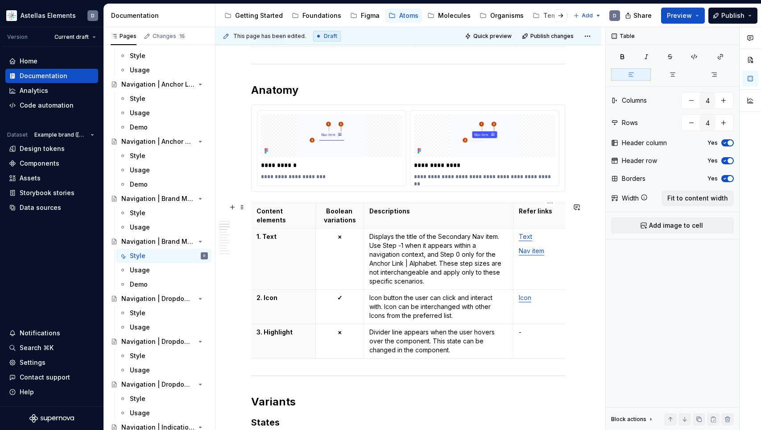
click at [533, 262] on td "Text Nav item" at bounding box center [550, 258] width 74 height 61
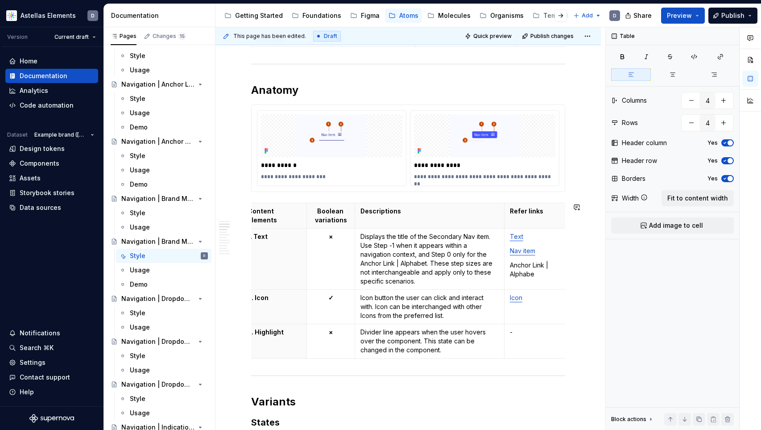
scroll to position [0, 13]
click at [506, 267] on p "Anchor Link | Alphabet" at bounding box center [537, 269] width 63 height 18
click at [594, 248] on button "button" at bounding box center [590, 249] width 12 height 12
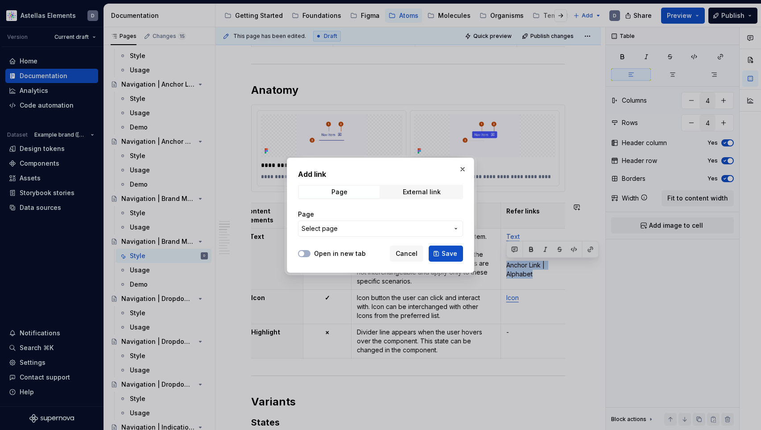
click at [371, 228] on span "Select page" at bounding box center [375, 228] width 147 height 9
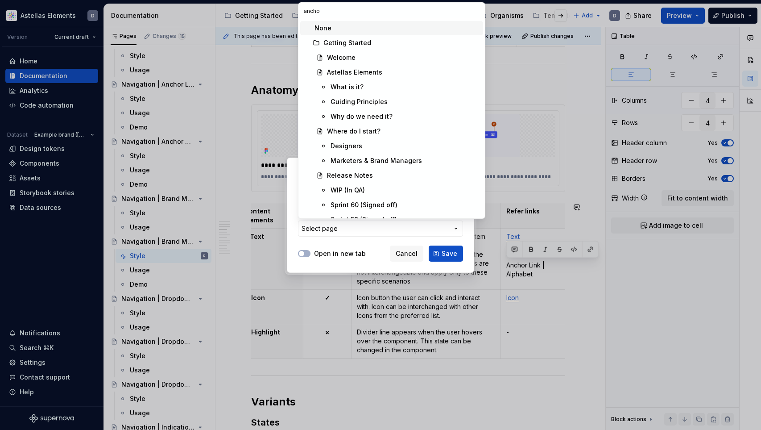
type input "anchor"
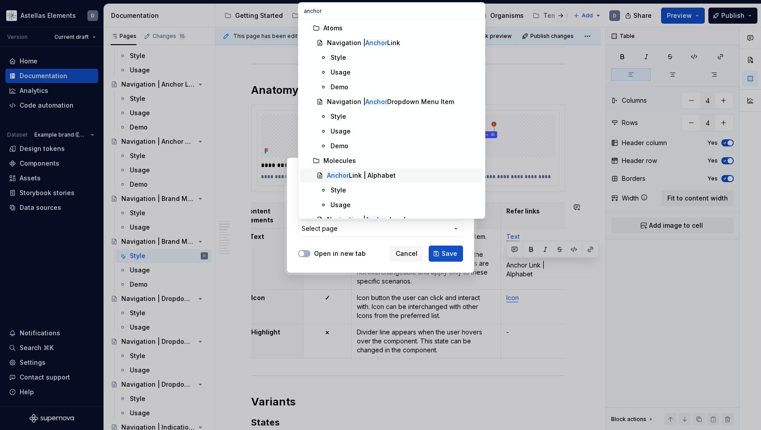
click at [411, 173] on div "Anchor Link | Alphabet" at bounding box center [403, 175] width 153 height 9
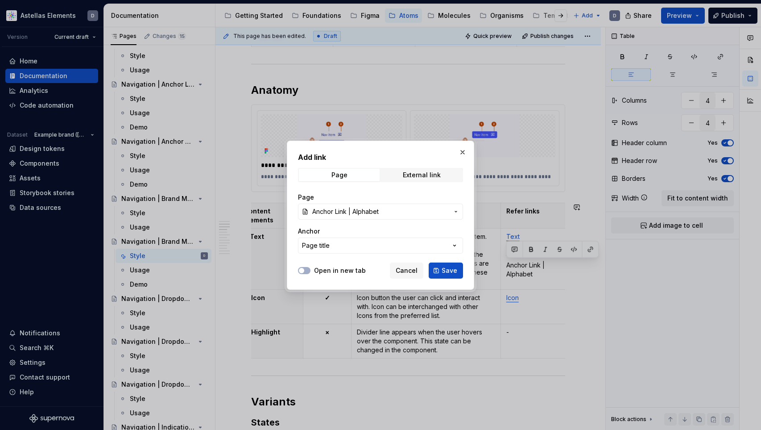
click at [334, 268] on label "Open in new tab" at bounding box center [340, 270] width 52 height 9
click at [310, 268] on button "Open in new tab" at bounding box center [304, 270] width 12 height 7
click at [444, 272] on span "Save" at bounding box center [450, 270] width 16 height 9
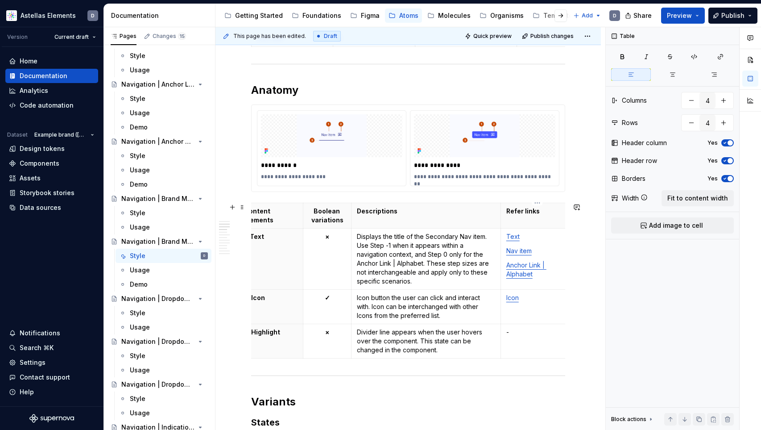
click at [554, 291] on td "Icon" at bounding box center [537, 306] width 74 height 34
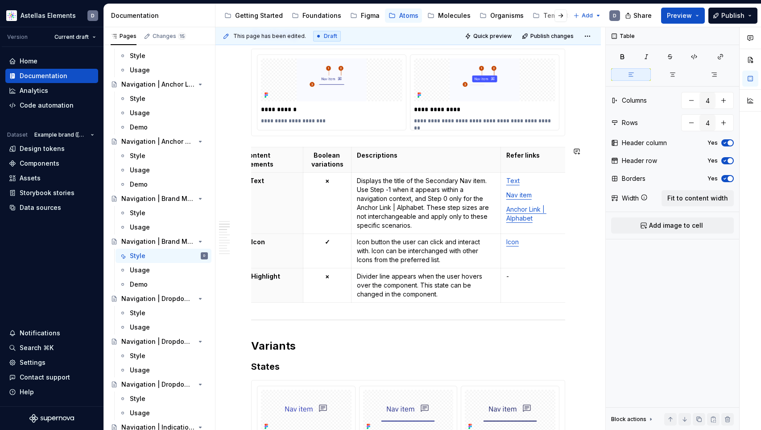
scroll to position [466, 0]
click at [454, 261] on p "Icon button the user can click and interact with. Icon can be interchanged with…" at bounding box center [426, 251] width 138 height 27
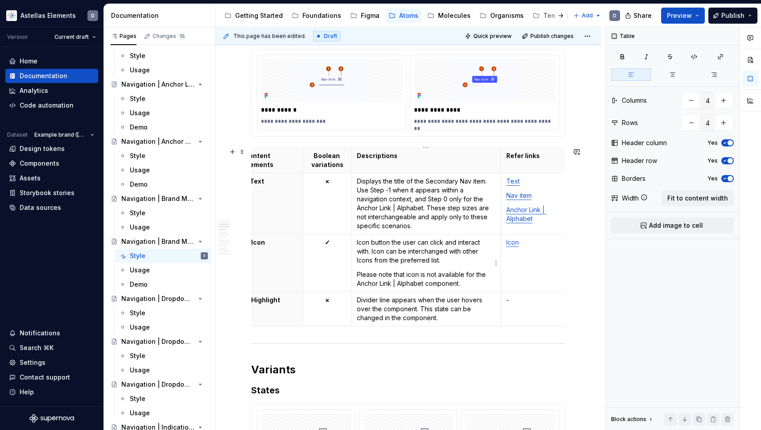
click at [466, 273] on p "Please note that icon is not available for the Anchor Link | Alphabet component." at bounding box center [426, 279] width 138 height 18
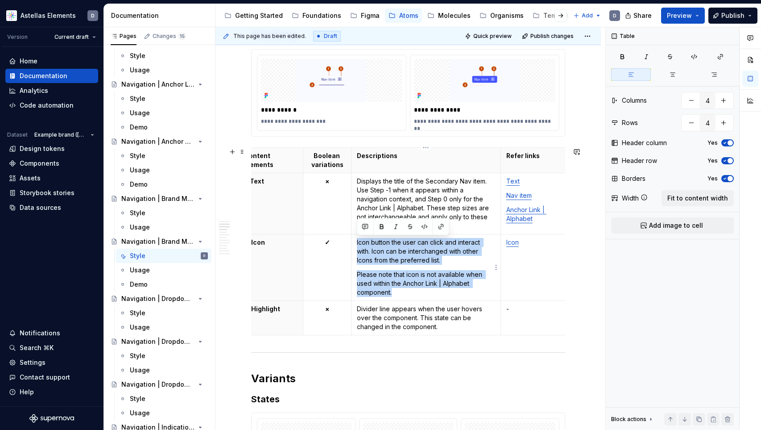
drag, startPoint x: 441, startPoint y: 291, endPoint x: 356, endPoint y: 243, distance: 97.7
click at [356, 243] on td "Icon button the user can click and interact with. Icon can be interchanged with…" at bounding box center [425, 267] width 149 height 66
copy td "Icon button the user can click and interact with. Icon can be interchanged with…"
click at [396, 287] on p "Please note that icon is not available when used within the Anchor Link | Alpha…" at bounding box center [426, 283] width 138 height 27
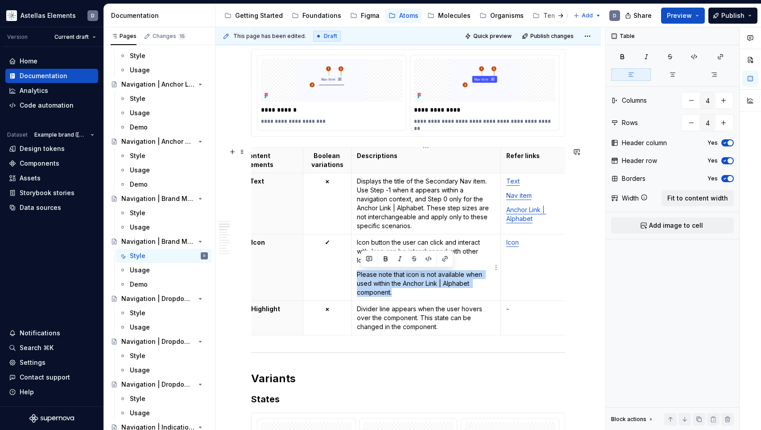
drag, startPoint x: 403, startPoint y: 291, endPoint x: 355, endPoint y: 273, distance: 51.4
click at [355, 273] on td "Icon button the user can click and interact with. Icon can be interchanged with…" at bounding box center [425, 267] width 149 height 66
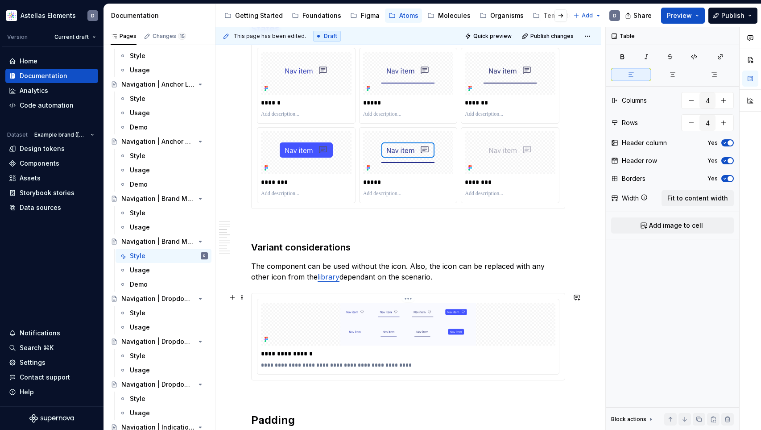
scroll to position [828, 0]
type textarea "*"
